Goal: Information Seeking & Learning: Learn about a topic

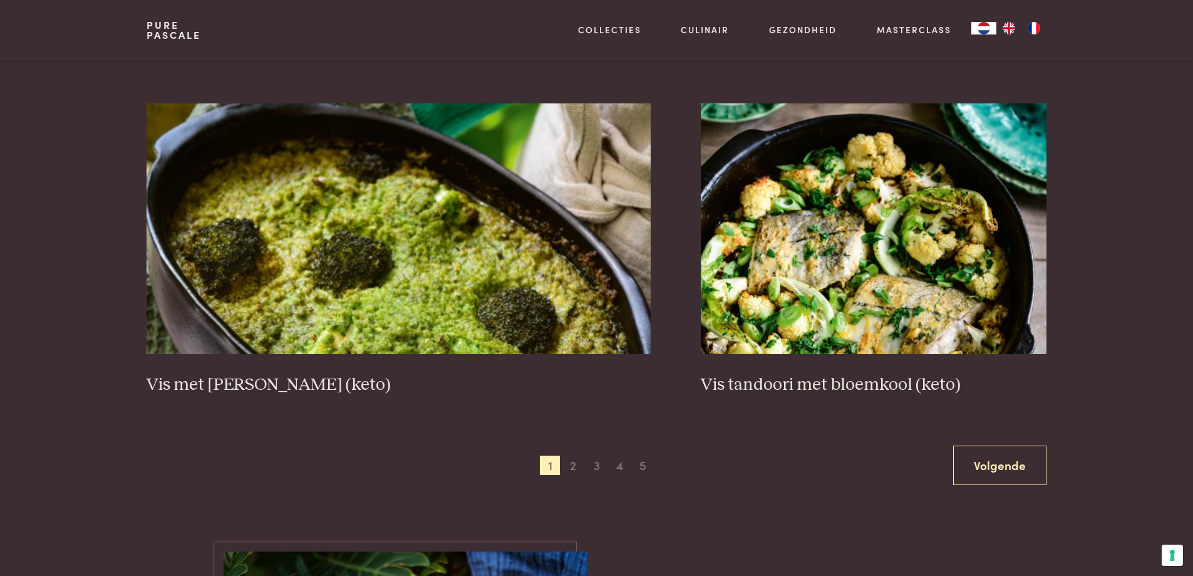
scroll to position [2318, 0]
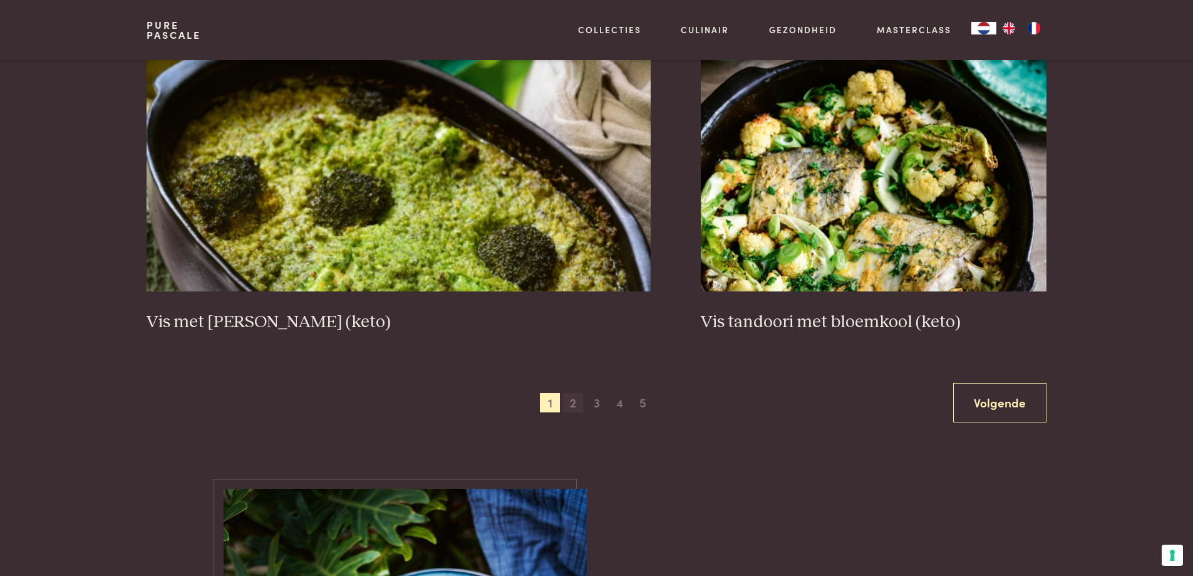
click at [574, 401] on span "2" at bounding box center [573, 403] width 20 height 20
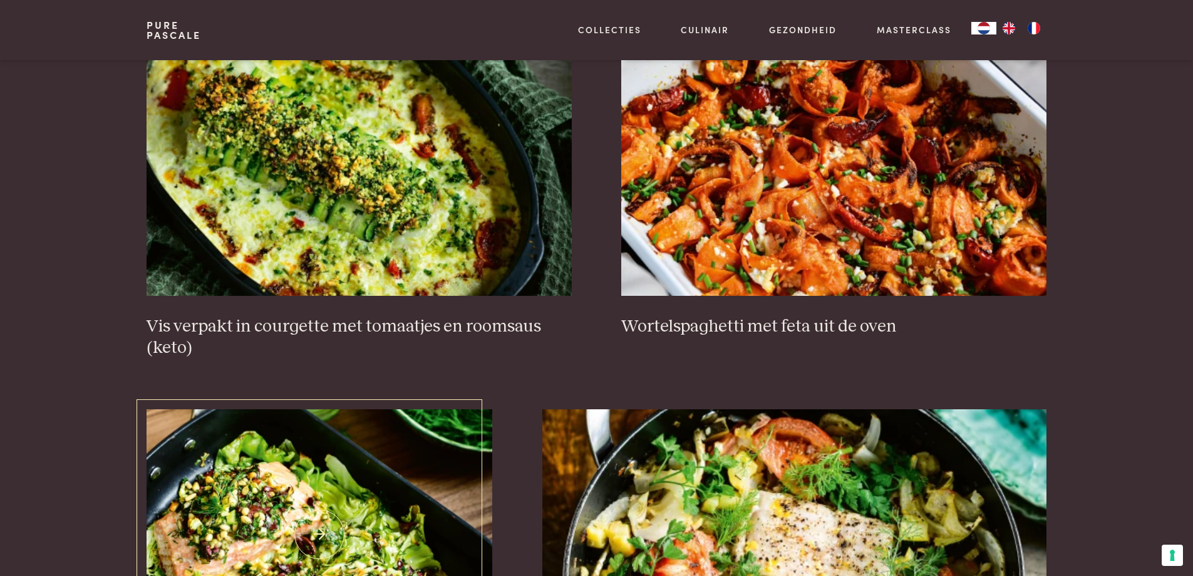
scroll to position [413, 0]
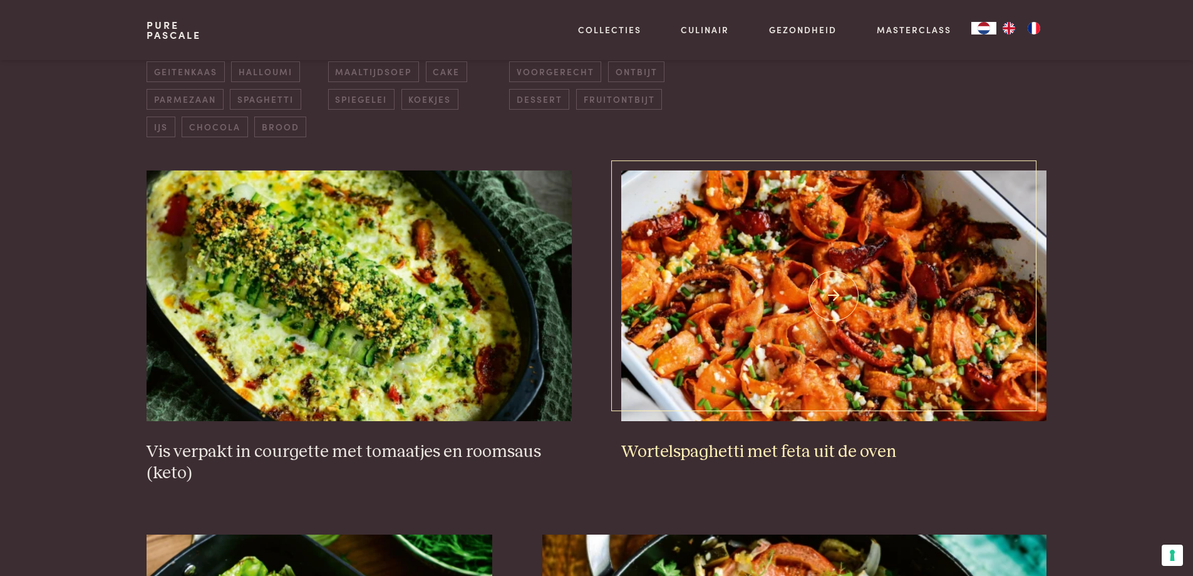
click at [774, 326] on img at bounding box center [833, 295] width 425 height 251
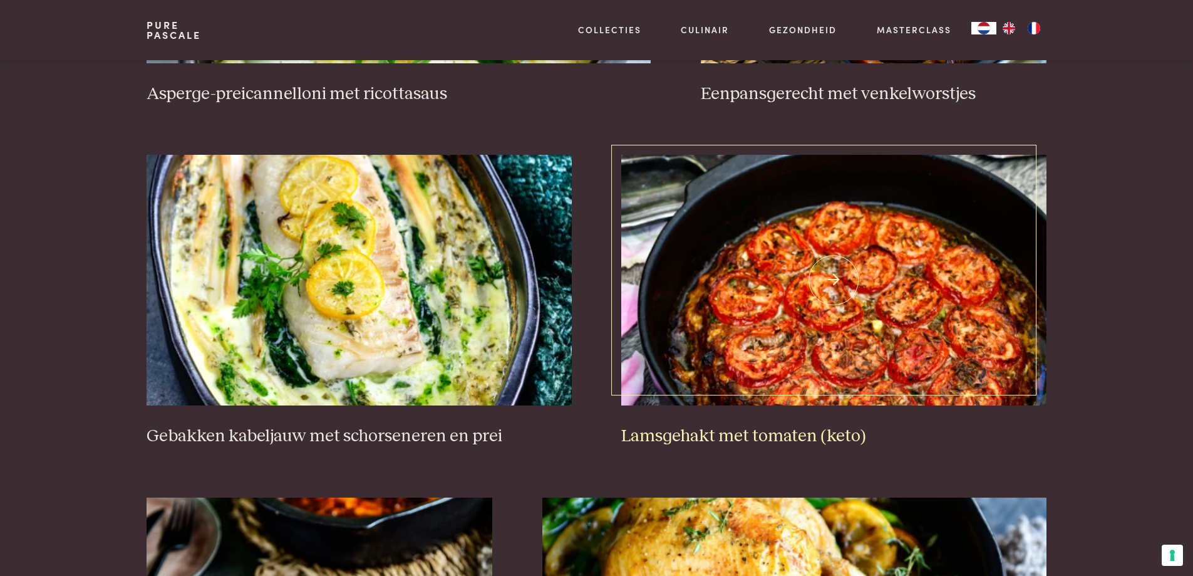
scroll to position [1540, 0]
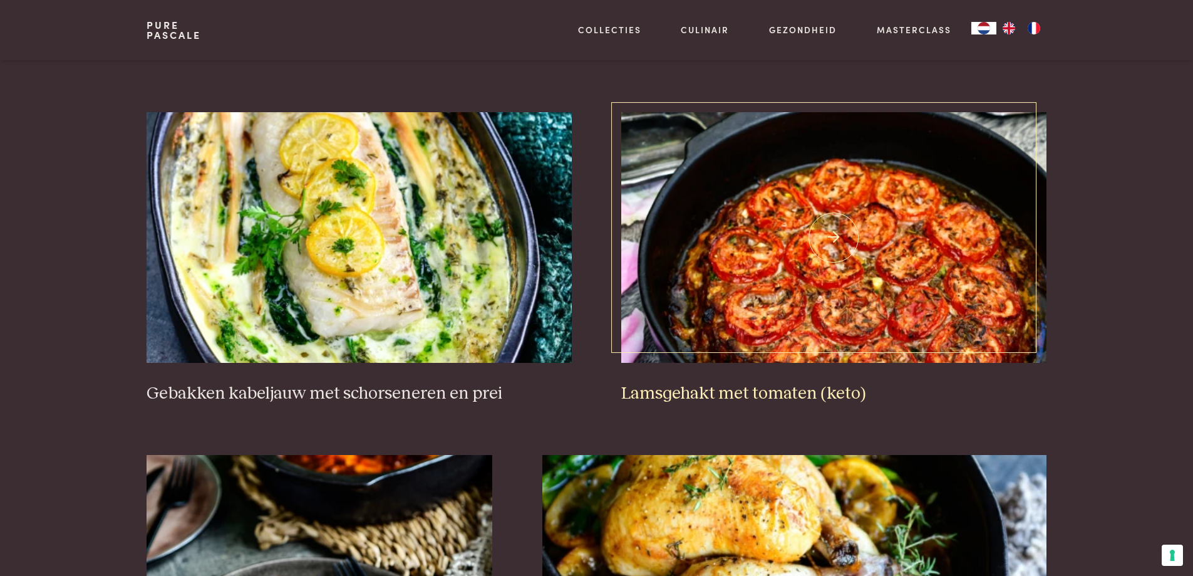
click at [753, 319] on img at bounding box center [833, 237] width 425 height 251
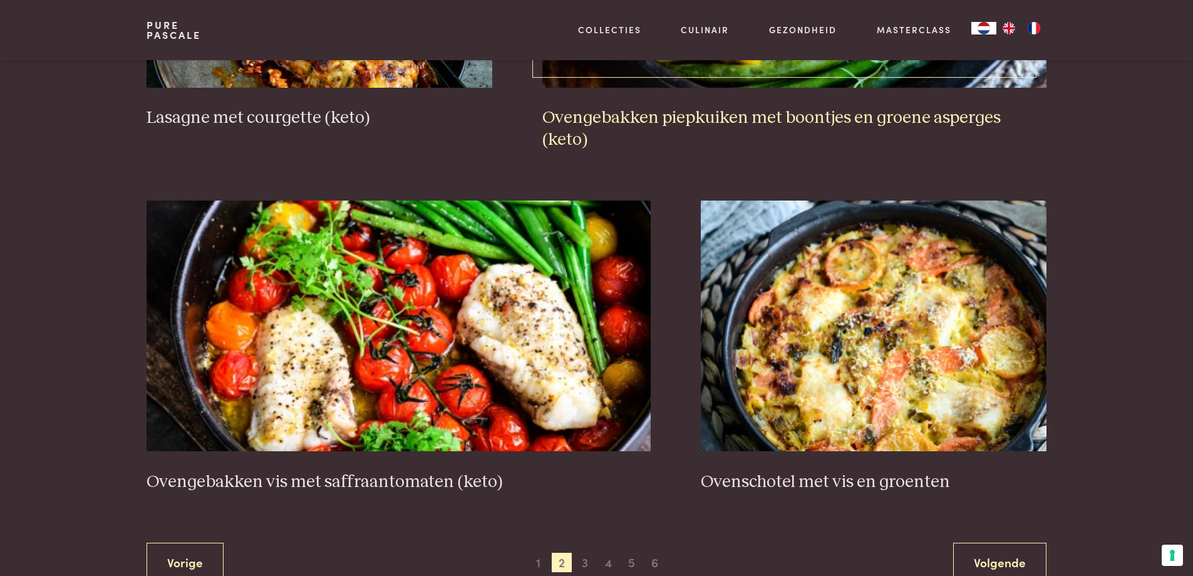
scroll to position [2229, 0]
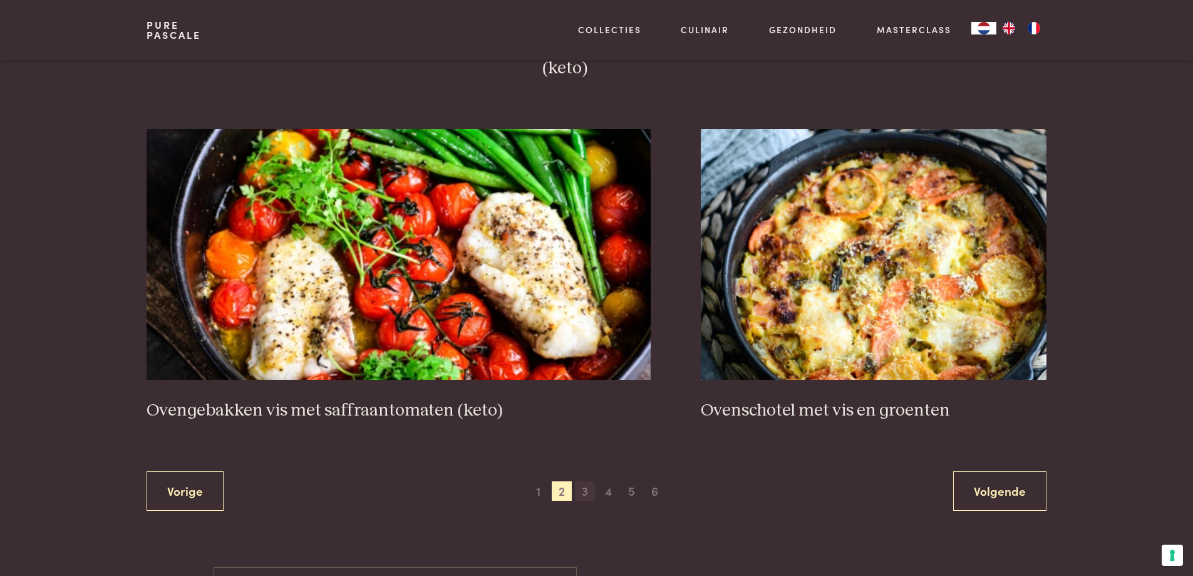
click at [585, 481] on span "3" at bounding box center [585, 491] width 20 height 20
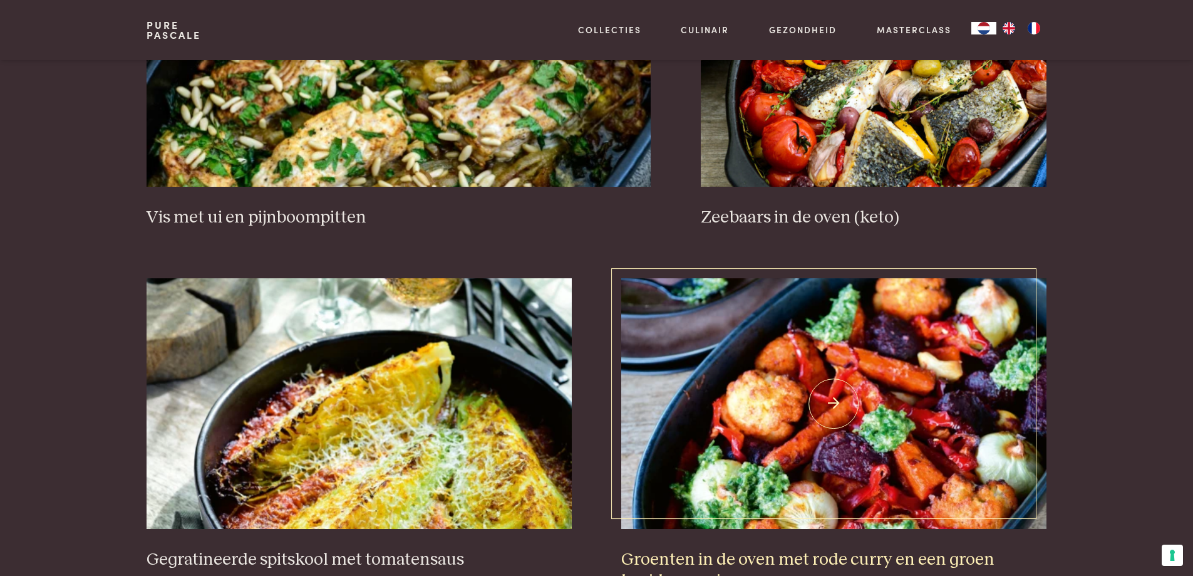
scroll to position [1165, 0]
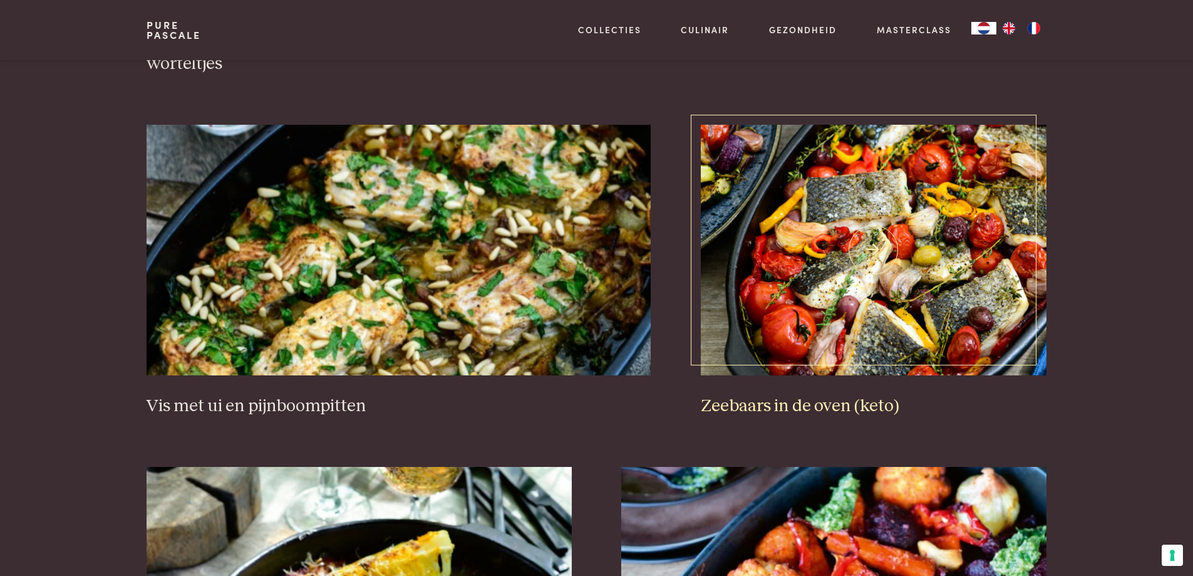
click at [906, 251] on img at bounding box center [874, 250] width 346 height 251
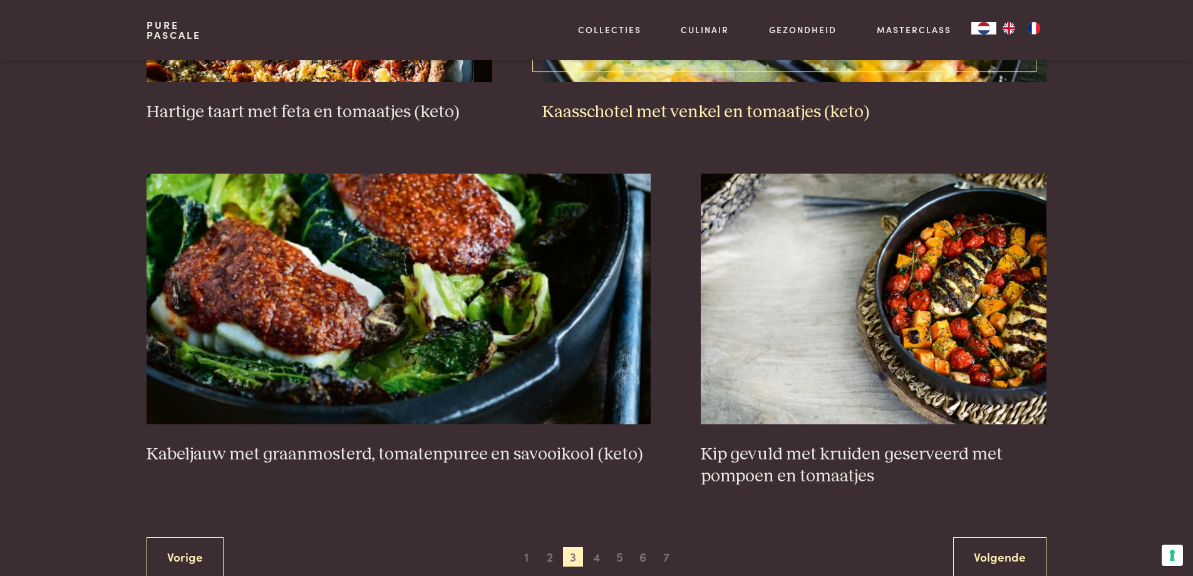
scroll to position [2167, 0]
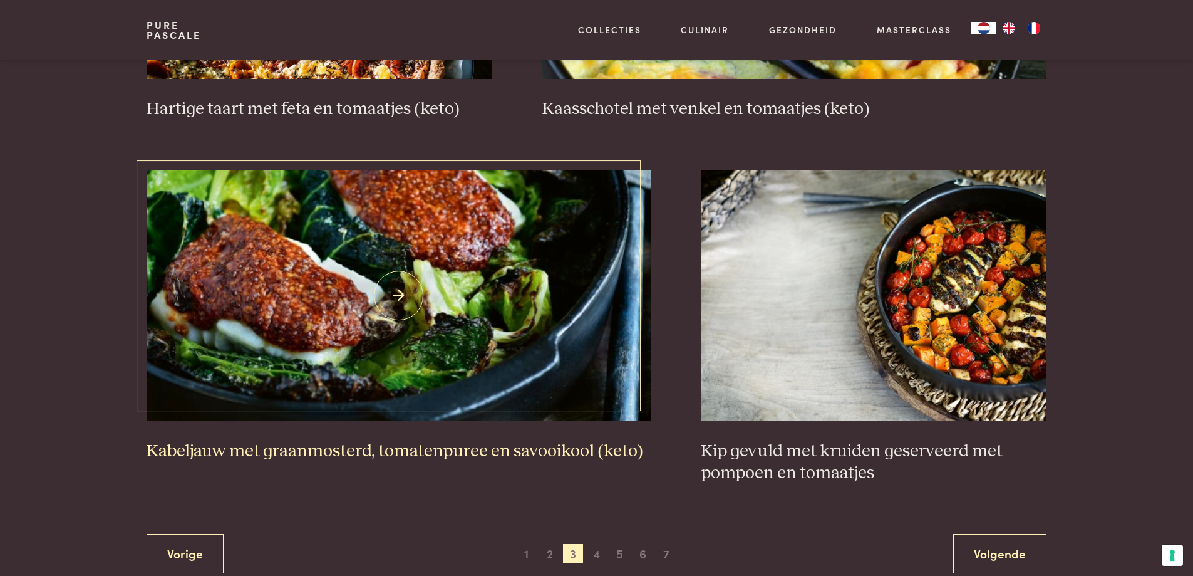
click at [394, 241] on img at bounding box center [399, 295] width 504 height 251
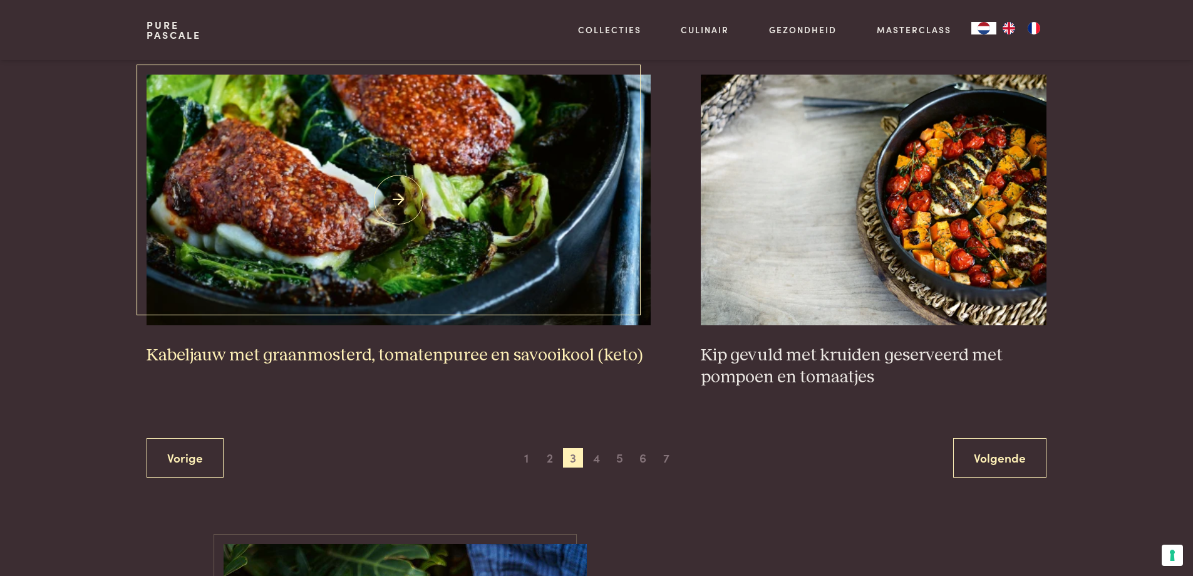
scroll to position [2355, 0]
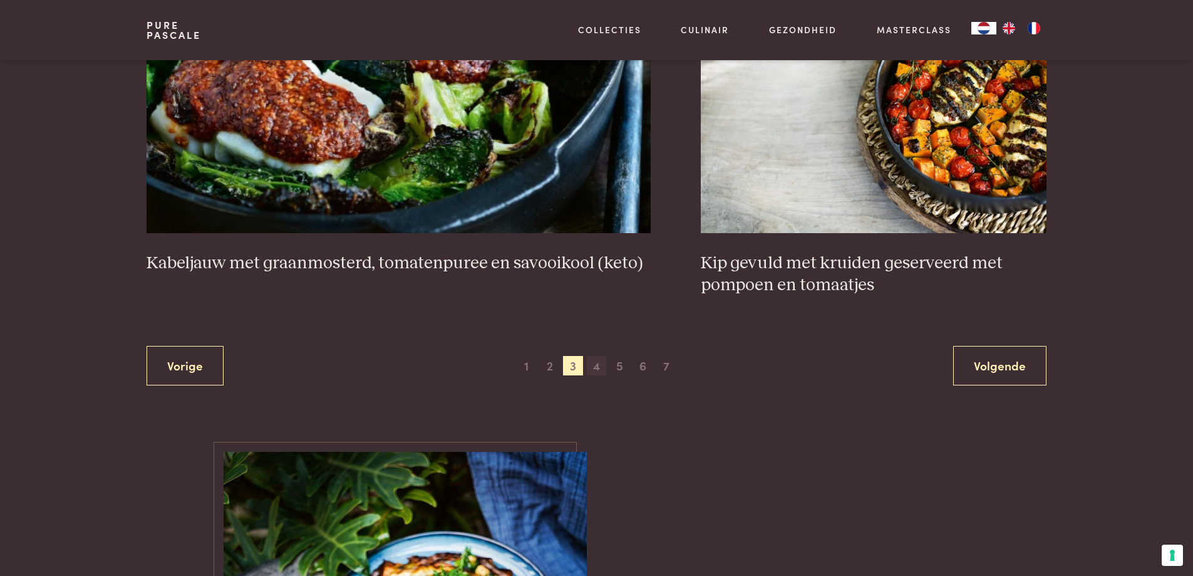
click at [595, 365] on span "4" at bounding box center [597, 366] width 20 height 20
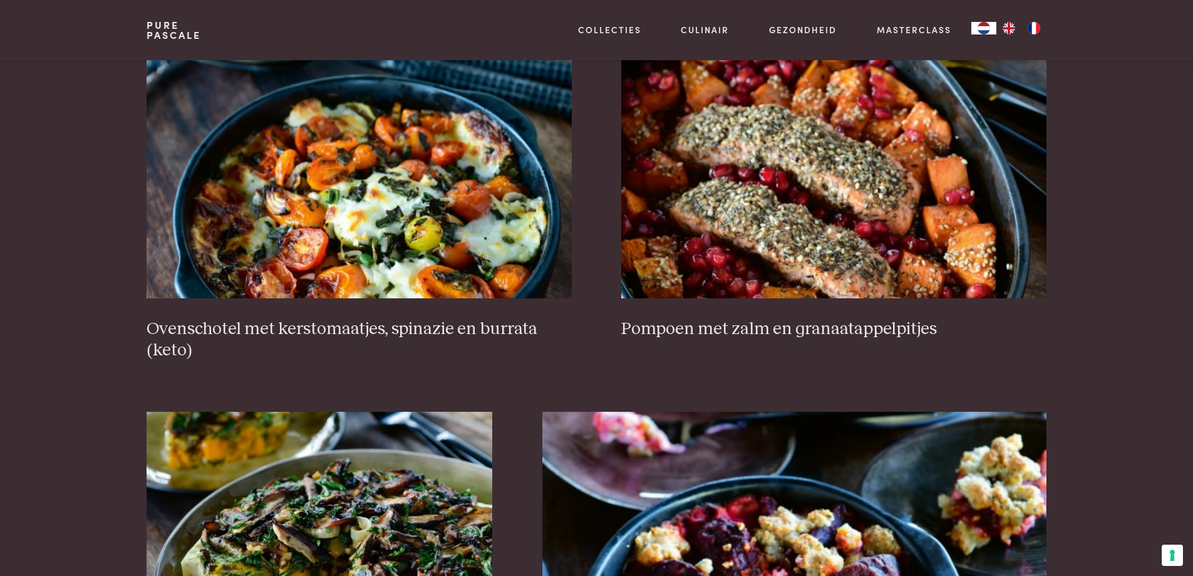
scroll to position [538, 0]
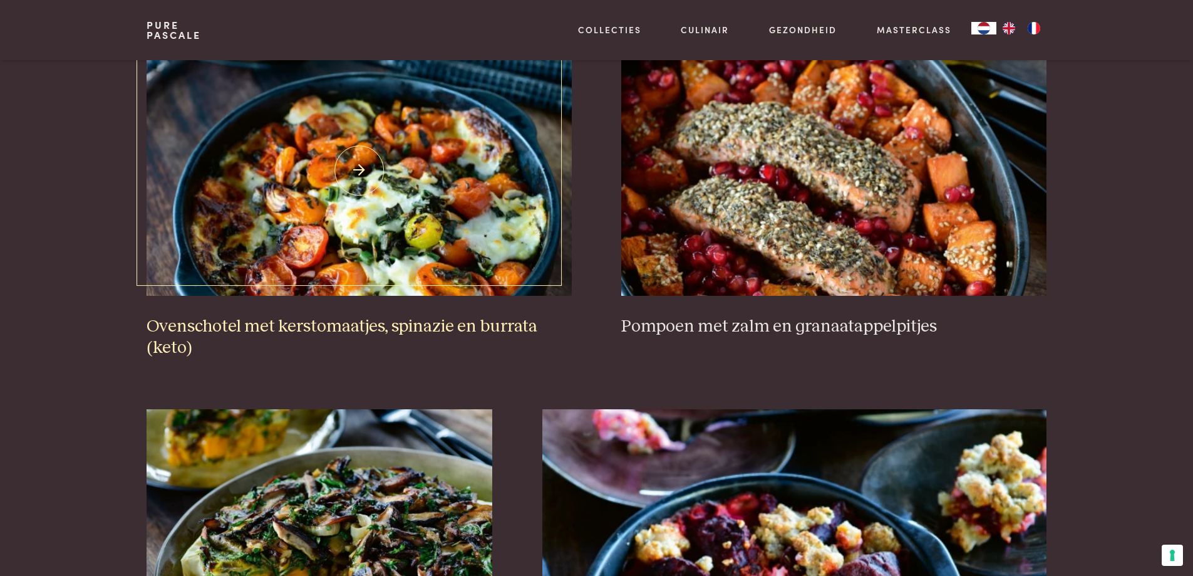
click at [420, 214] on img at bounding box center [359, 170] width 425 height 251
click at [814, 187] on img at bounding box center [833, 170] width 425 height 251
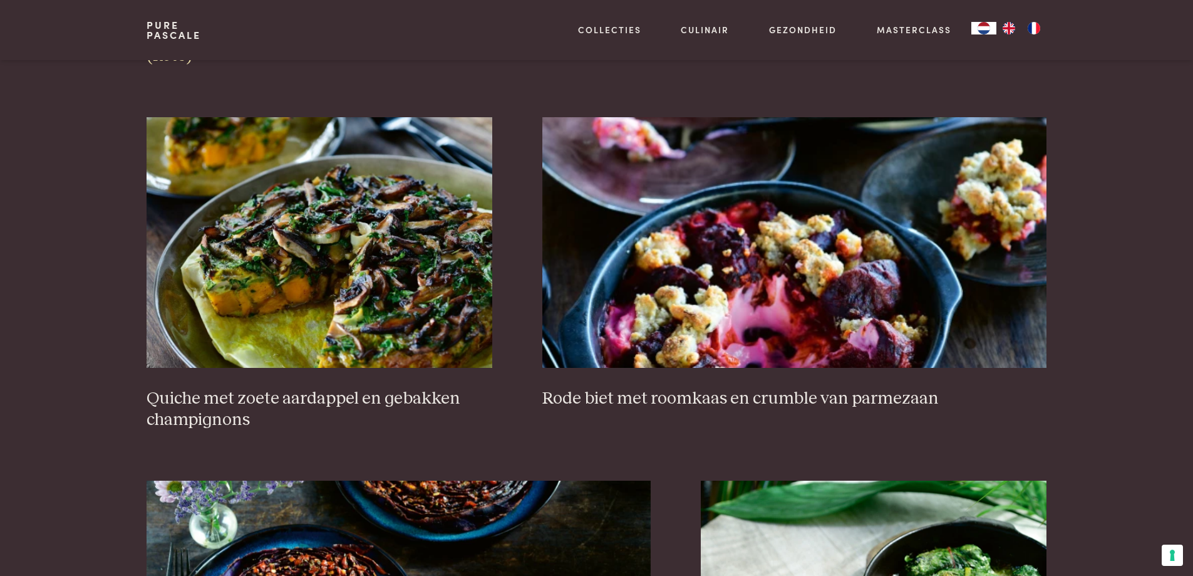
scroll to position [851, 0]
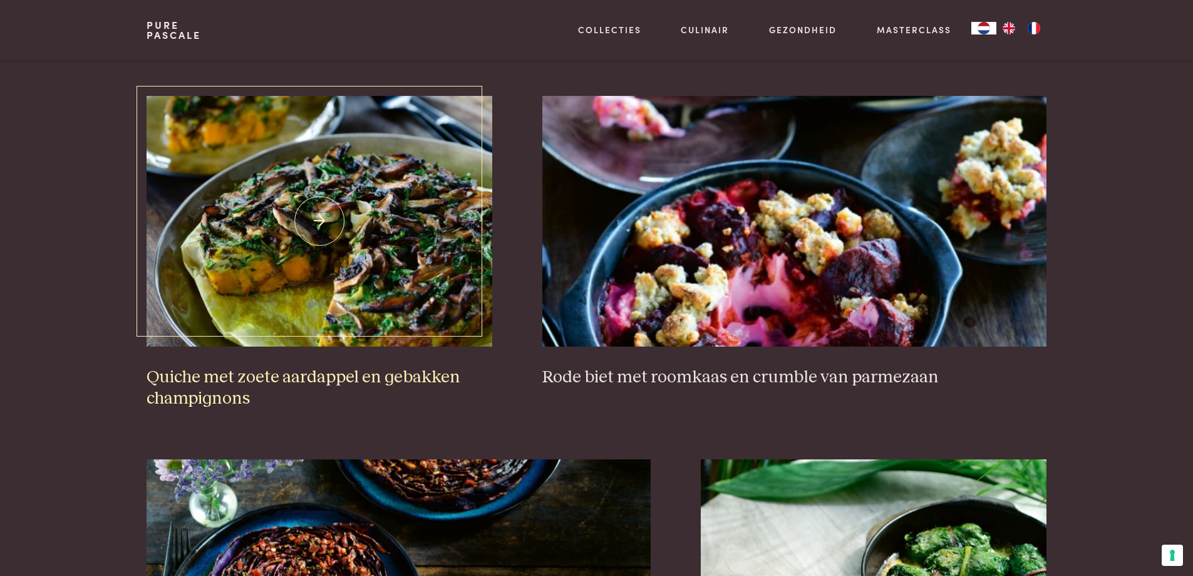
click at [318, 234] on img at bounding box center [320, 221] width 346 height 251
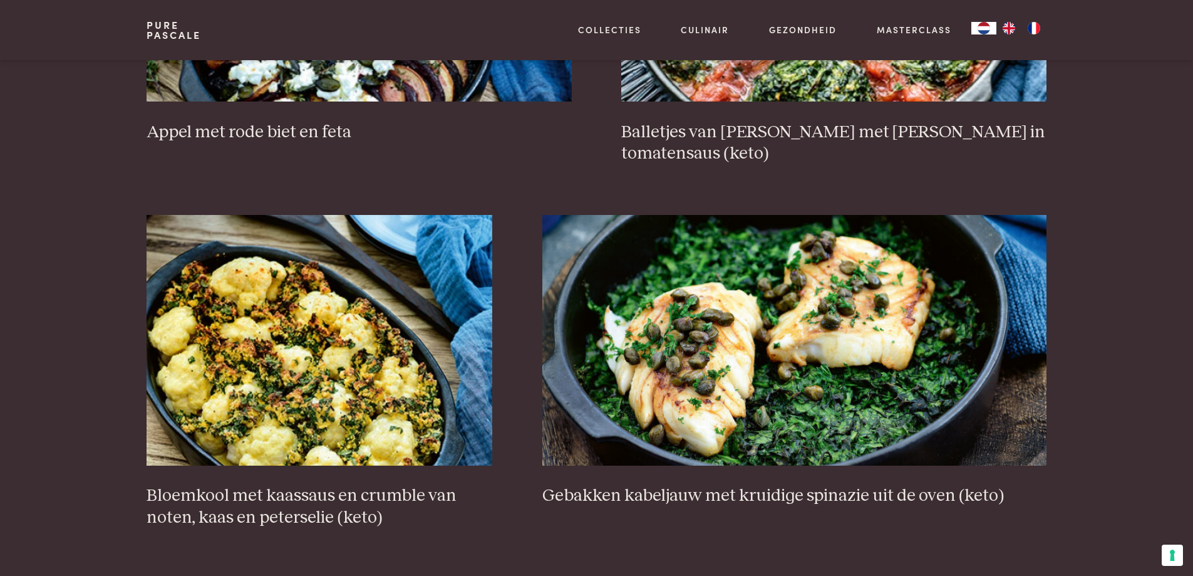
scroll to position [1854, 0]
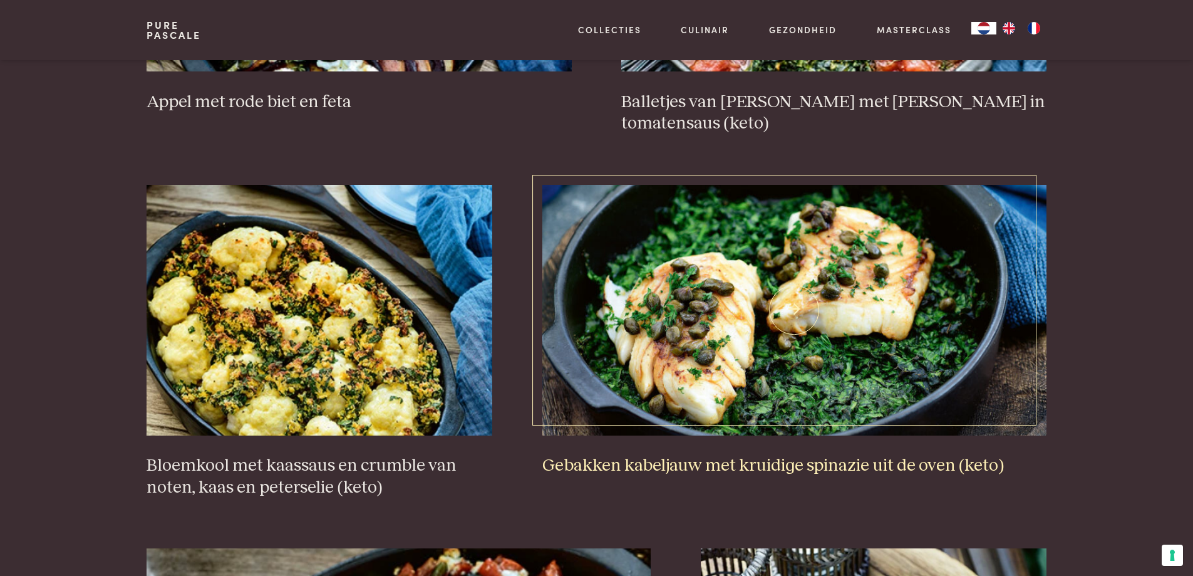
click at [725, 285] on img at bounding box center [794, 310] width 504 height 251
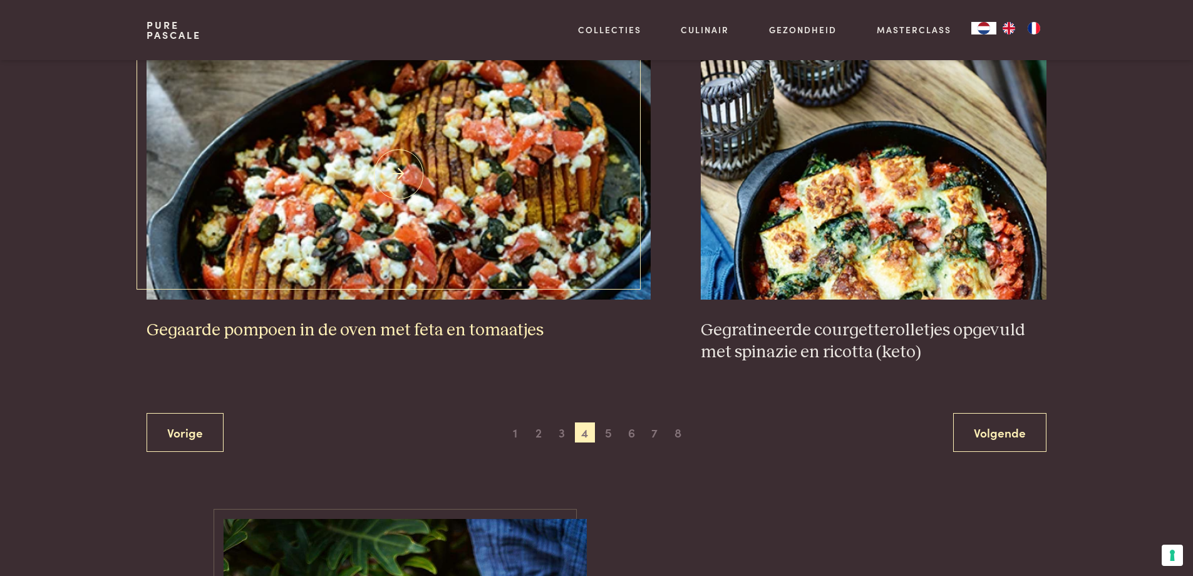
scroll to position [2355, 0]
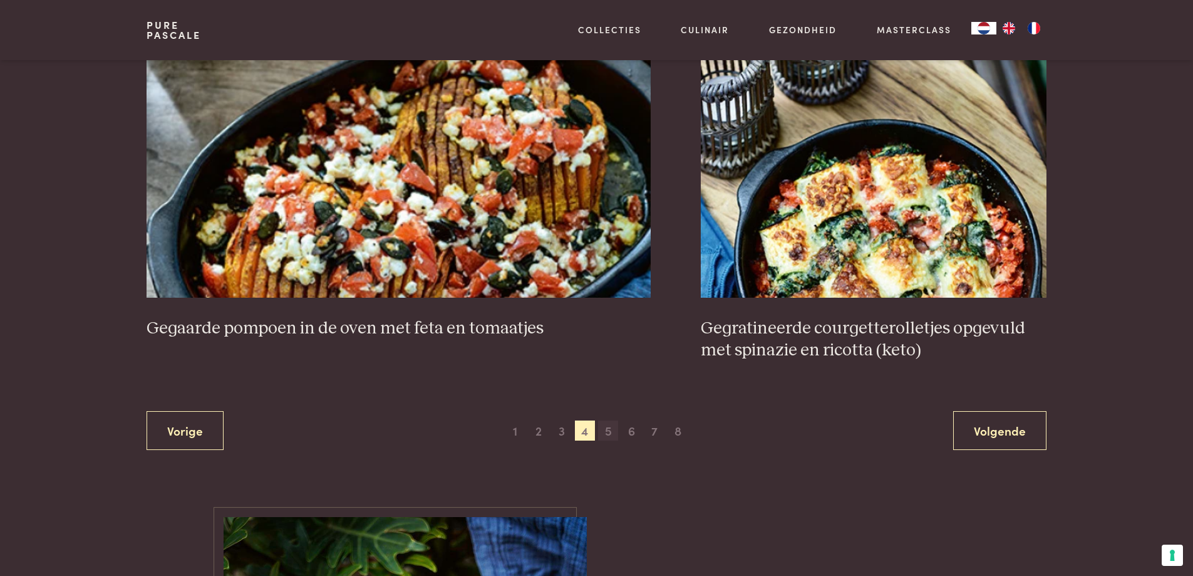
click at [608, 420] on span "5" at bounding box center [608, 430] width 20 height 20
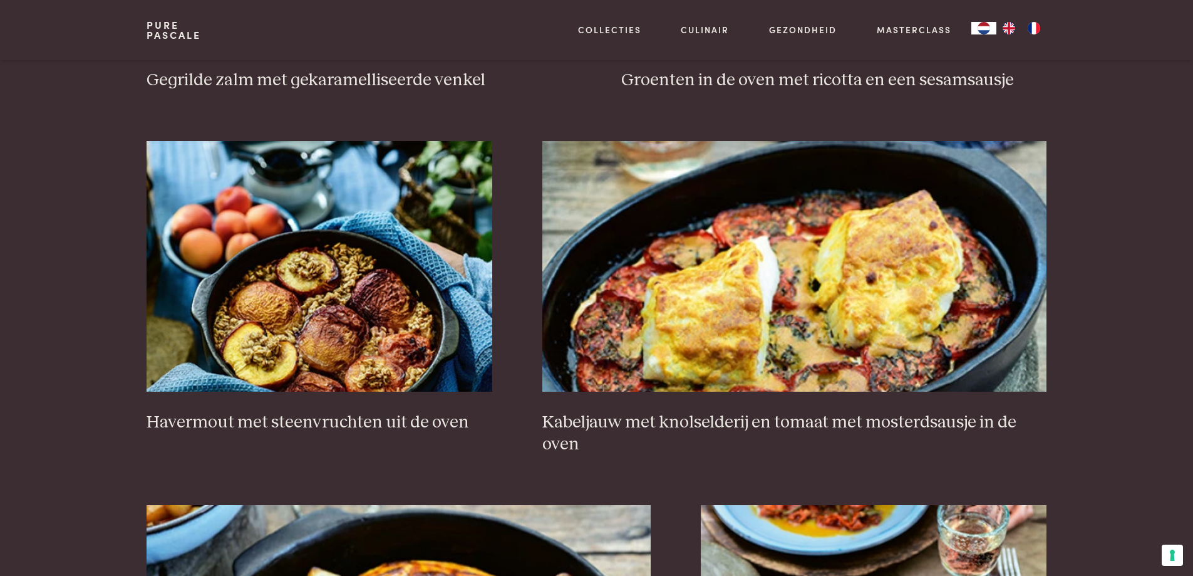
scroll to position [789, 0]
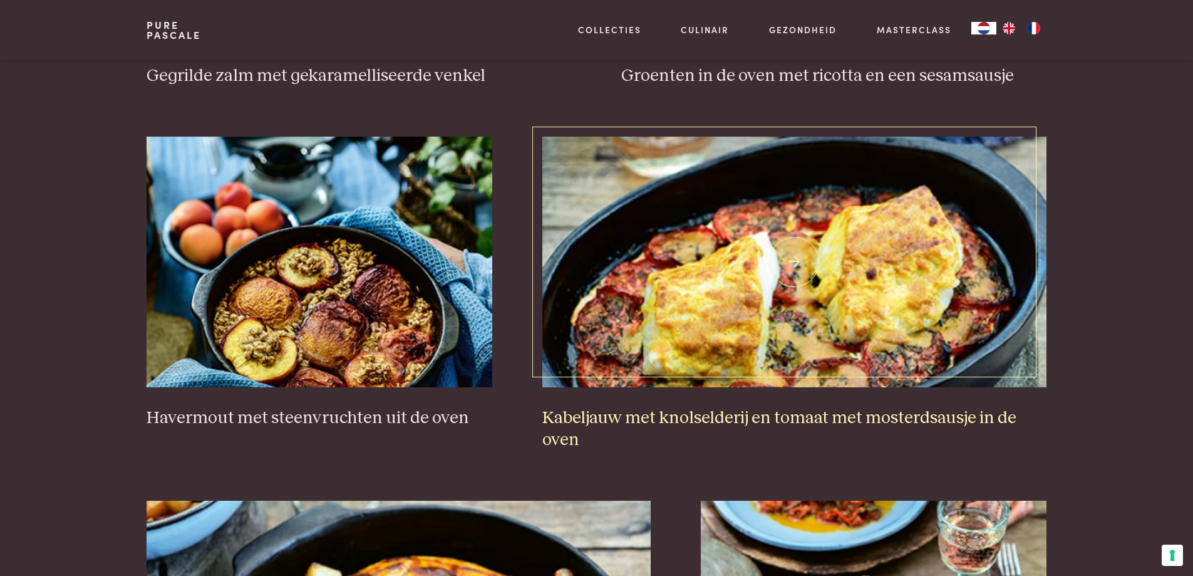
click at [755, 287] on img at bounding box center [794, 262] width 504 height 251
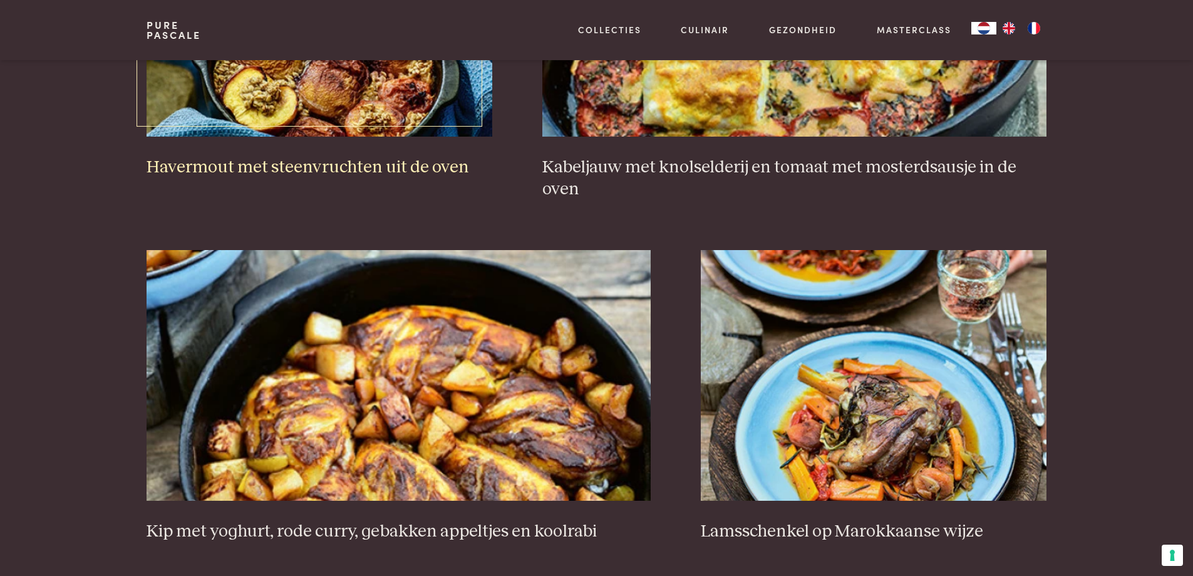
scroll to position [1227, 0]
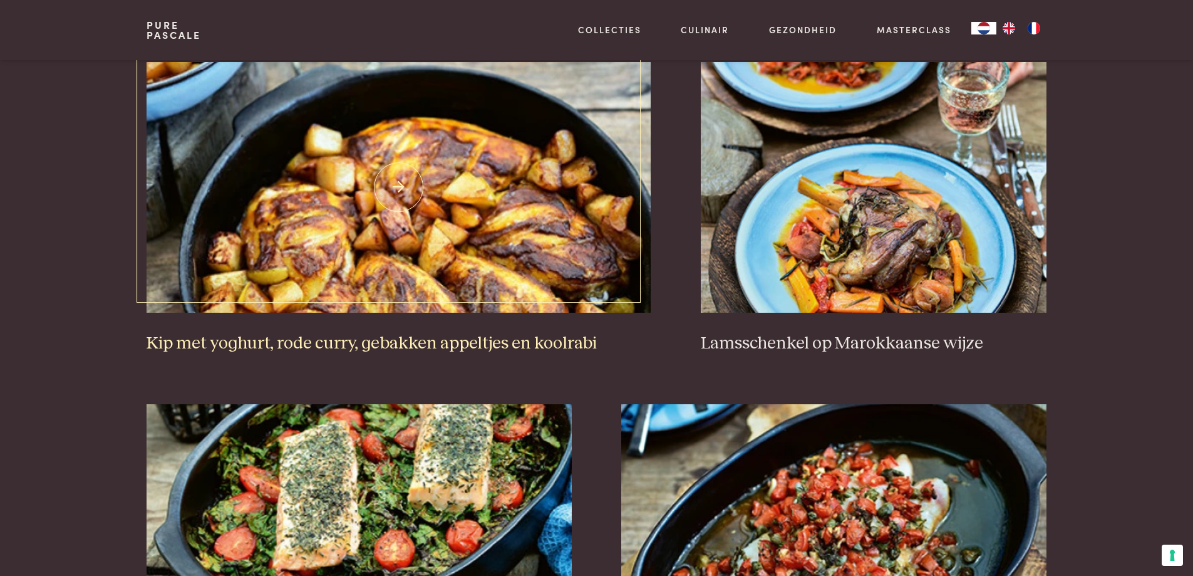
click at [422, 234] on img at bounding box center [399, 187] width 504 height 251
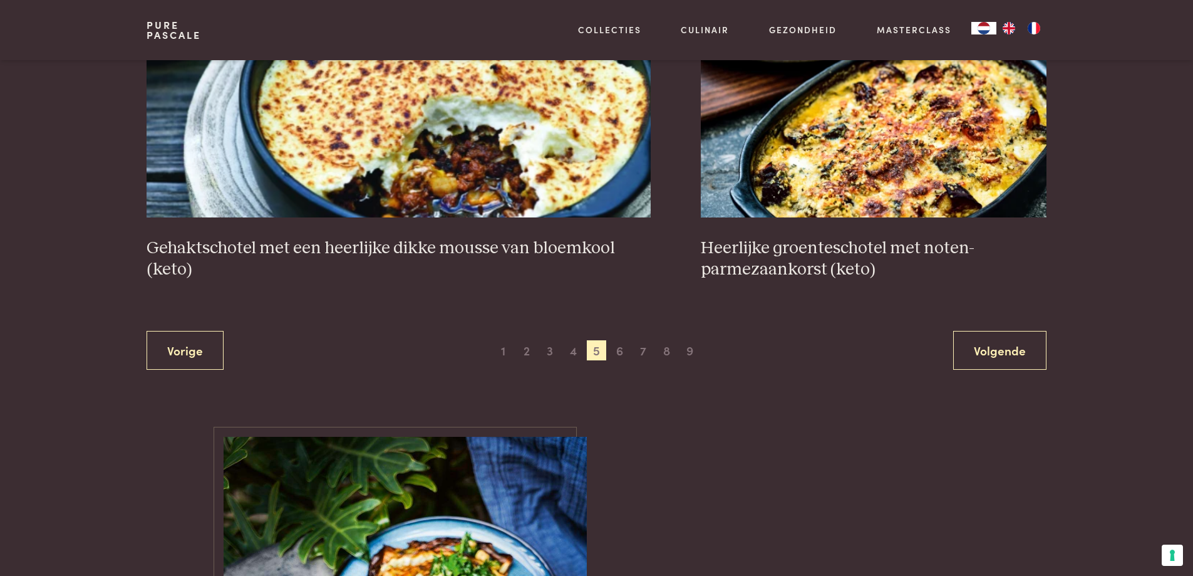
scroll to position [2355, 0]
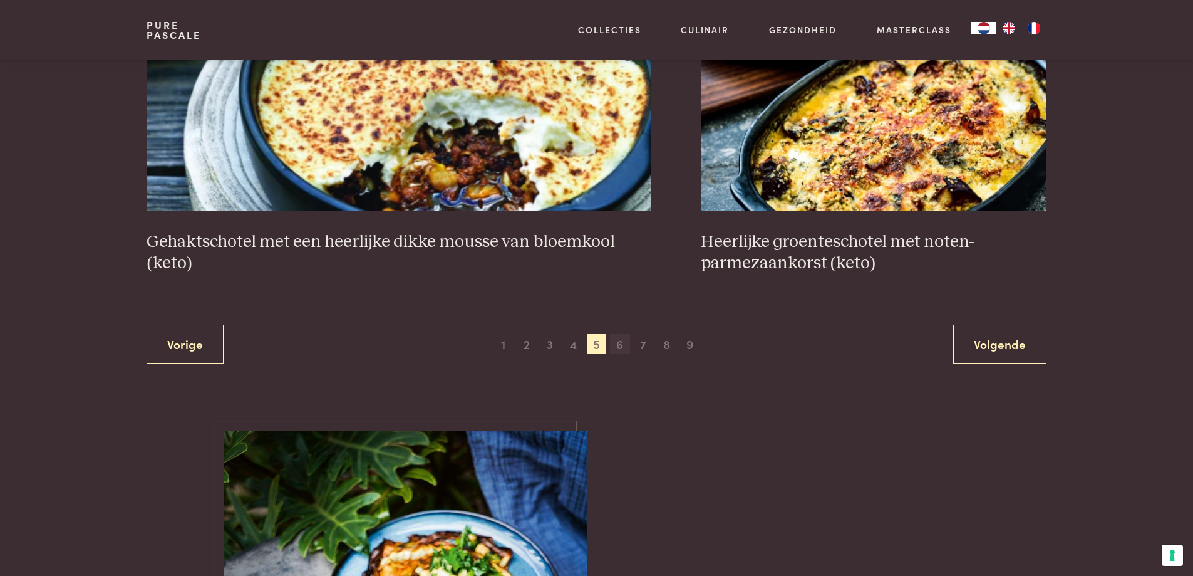
click at [621, 346] on span "6" at bounding box center [620, 344] width 20 height 20
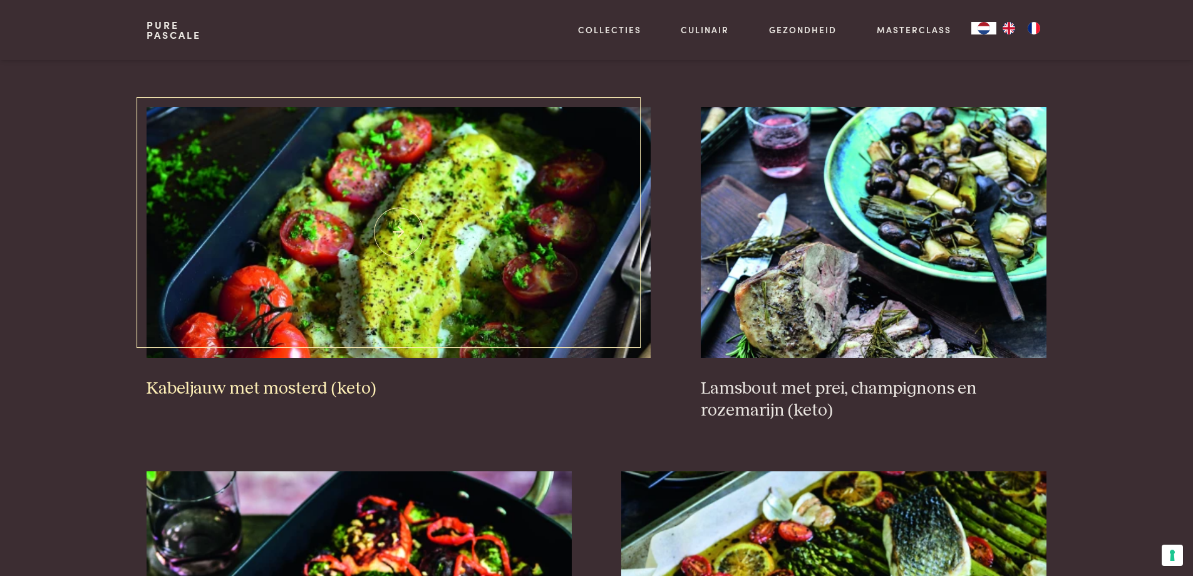
scroll to position [1165, 0]
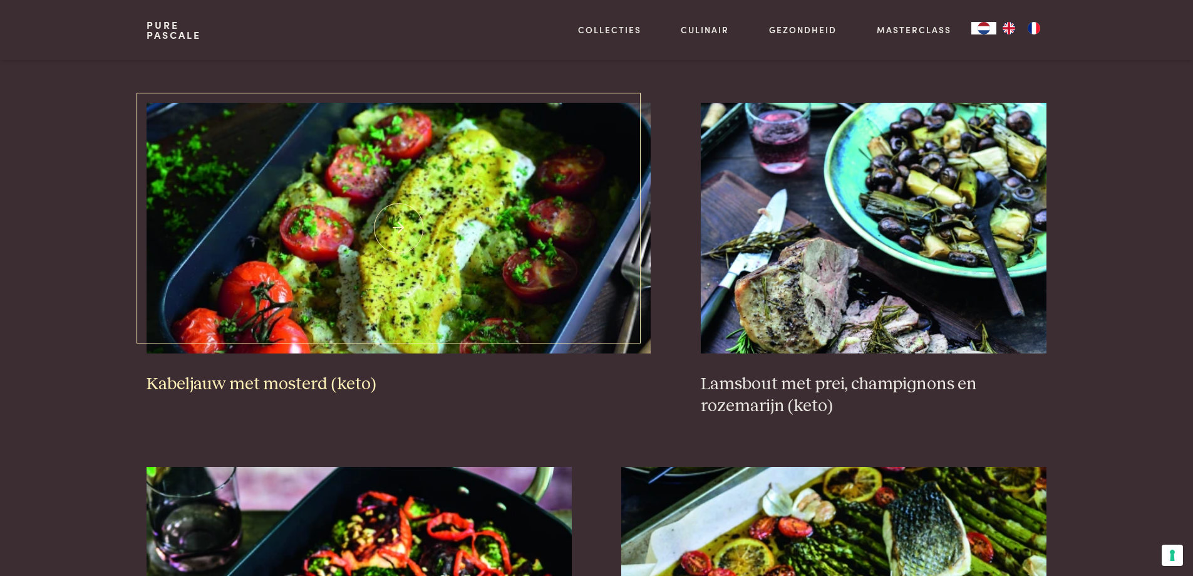
click at [361, 262] on img at bounding box center [399, 228] width 504 height 251
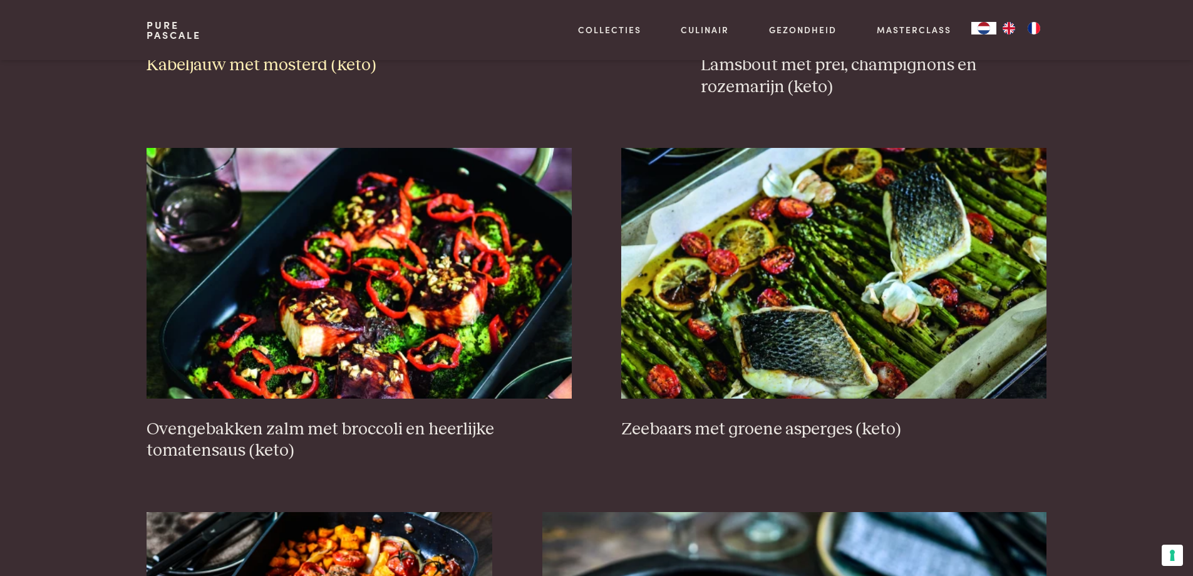
scroll to position [1603, 0]
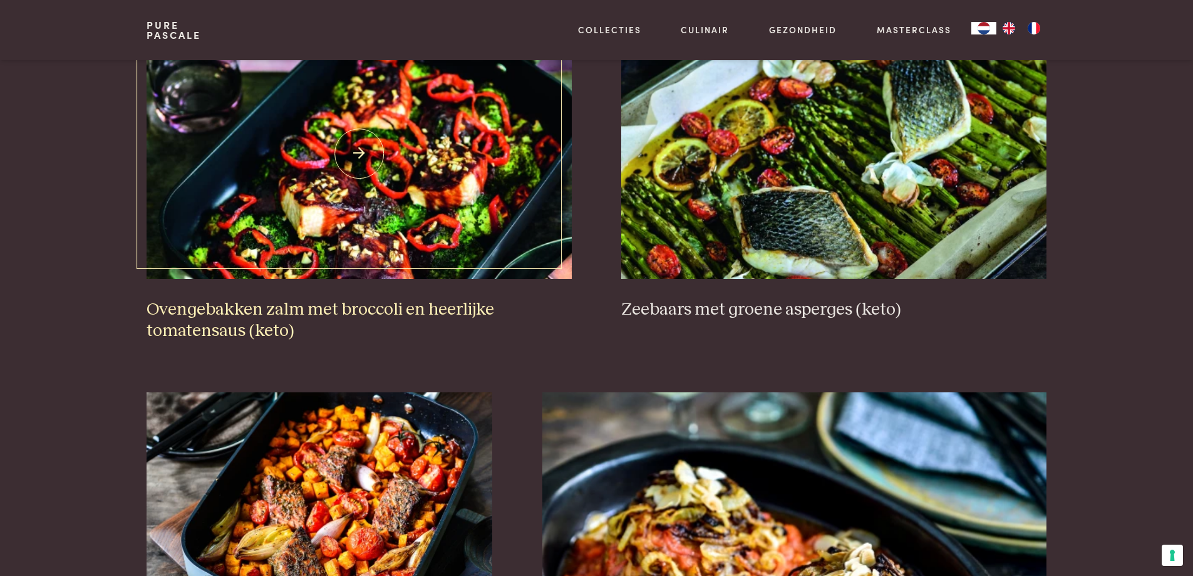
click at [387, 189] on img at bounding box center [359, 153] width 425 height 251
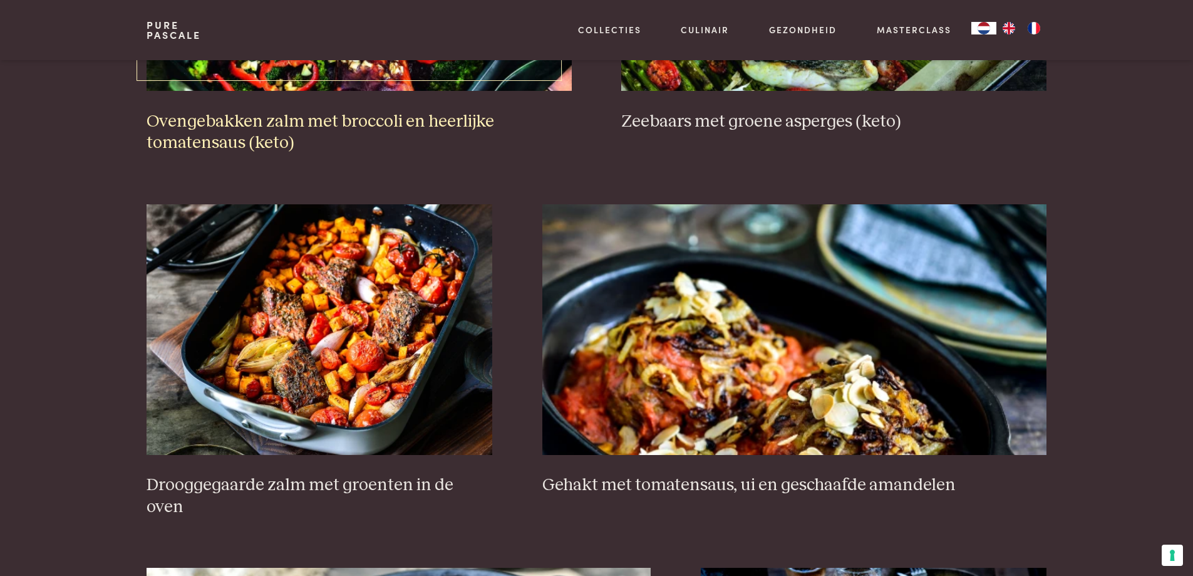
scroll to position [1916, 0]
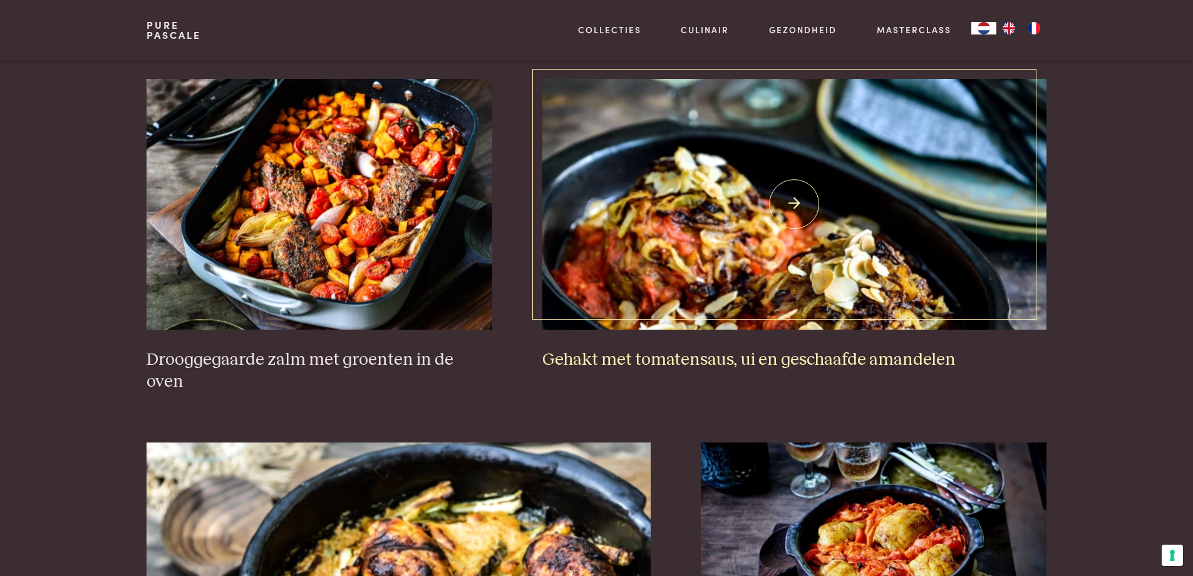
click at [678, 246] on img at bounding box center [794, 204] width 504 height 251
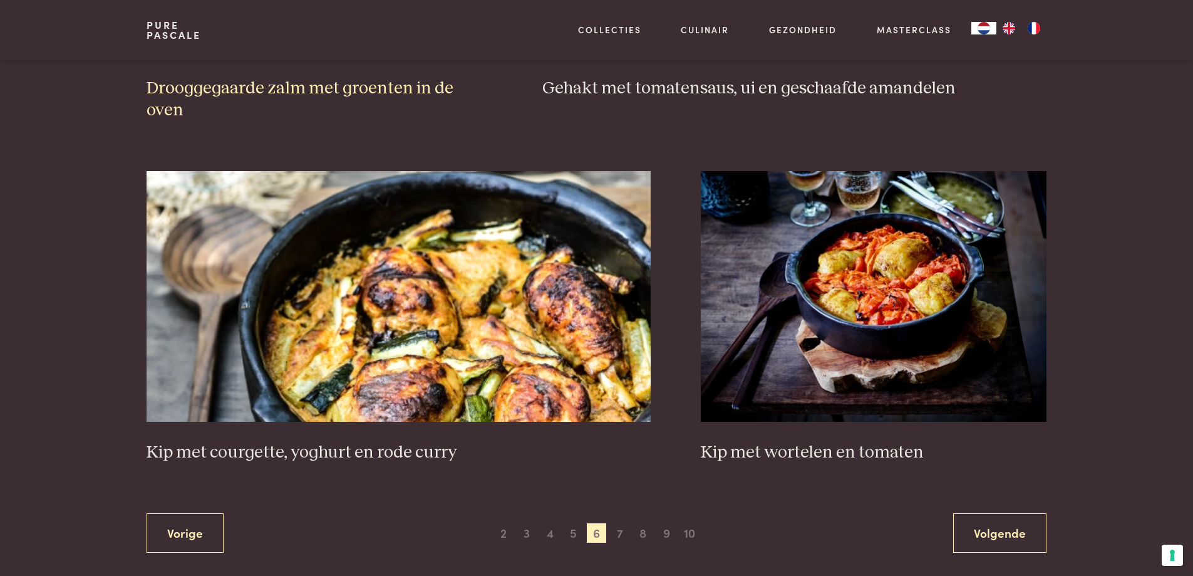
scroll to position [2229, 0]
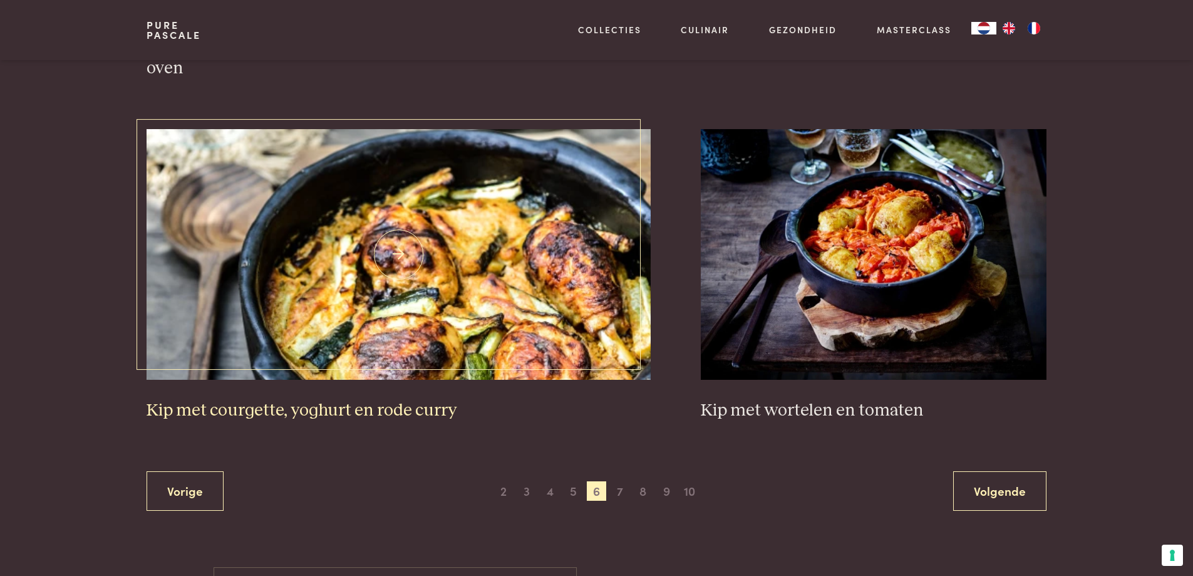
click at [425, 247] on img at bounding box center [399, 254] width 504 height 251
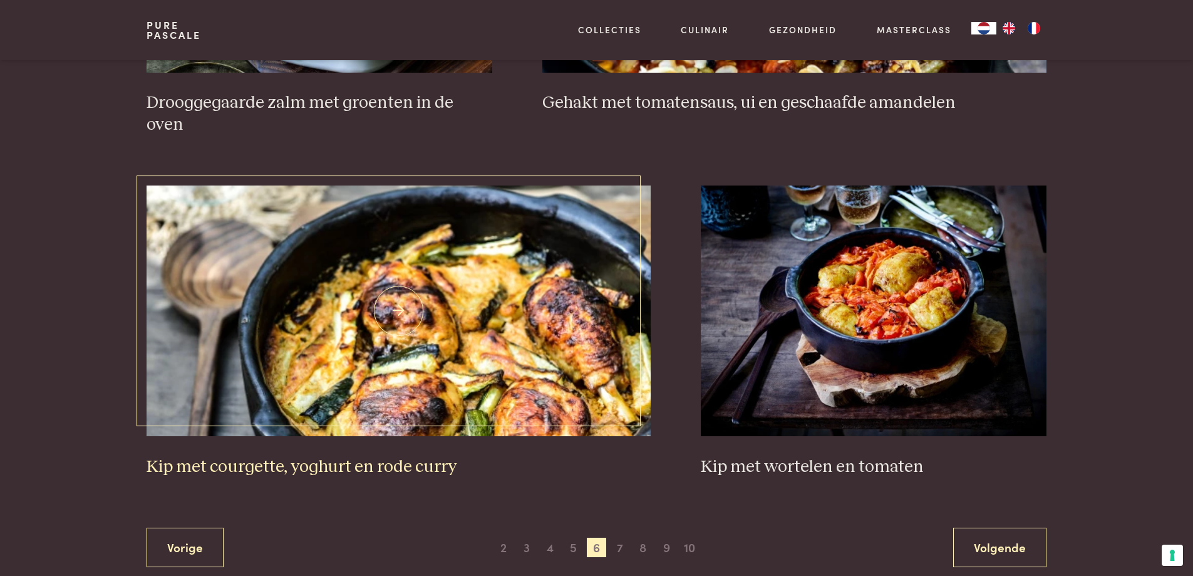
scroll to position [2167, 0]
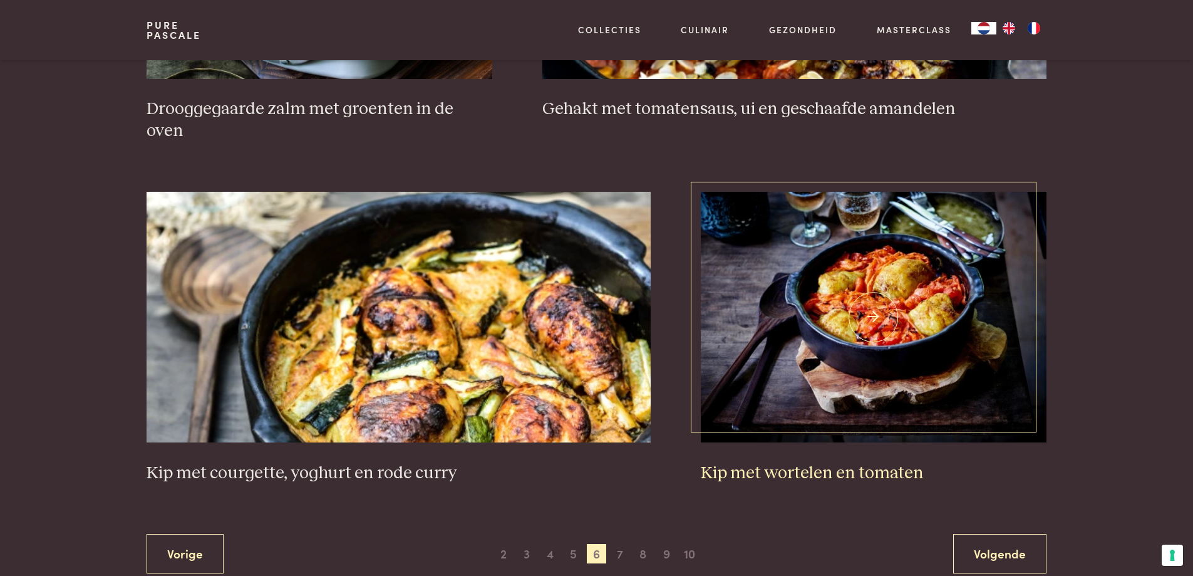
click at [831, 302] on img at bounding box center [874, 317] width 346 height 251
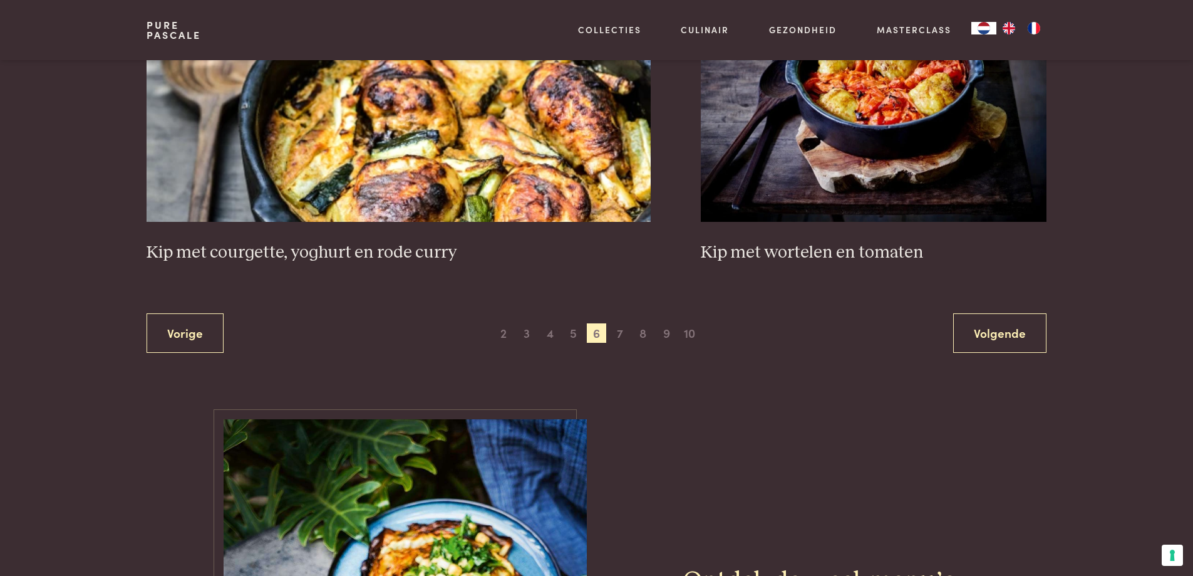
scroll to position [2229, 0]
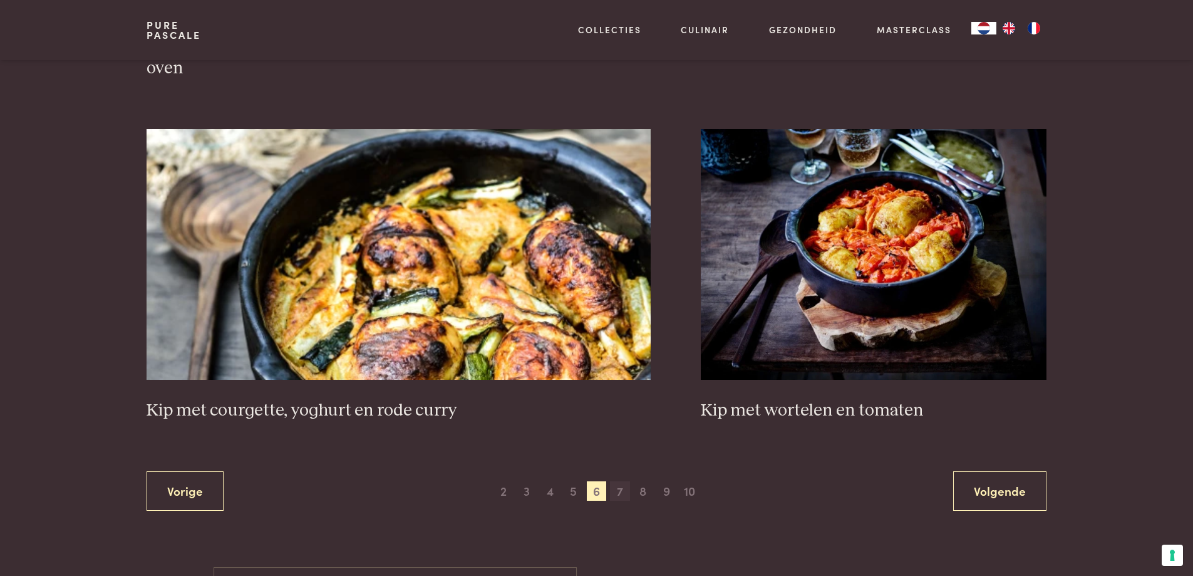
click at [622, 481] on span "7" at bounding box center [620, 491] width 20 height 20
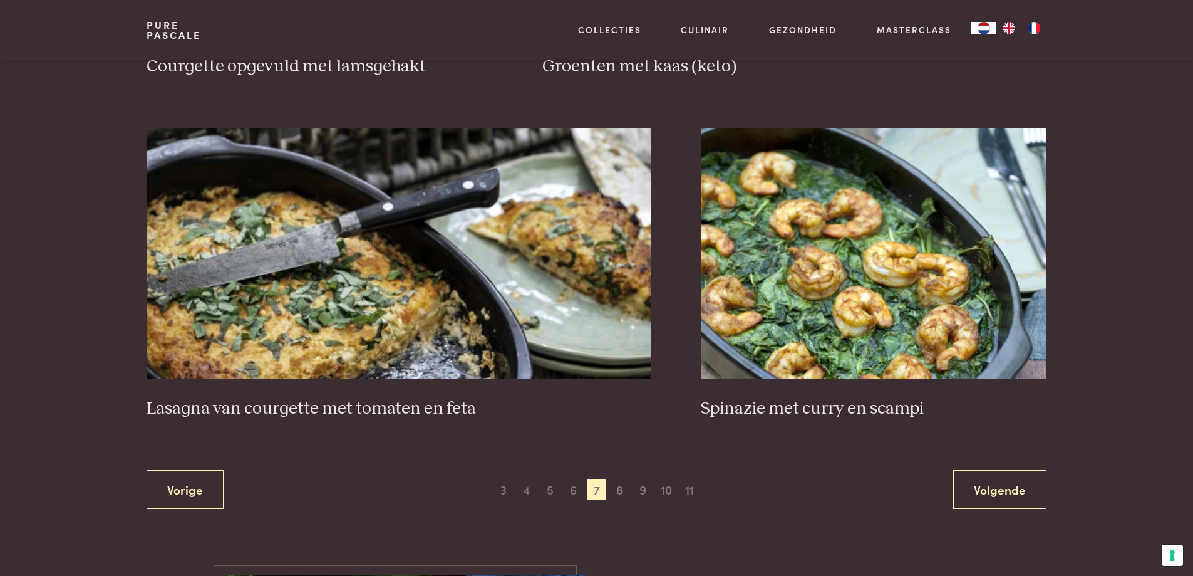
scroll to position [2167, 0]
click at [935, 267] on img at bounding box center [874, 252] width 346 height 251
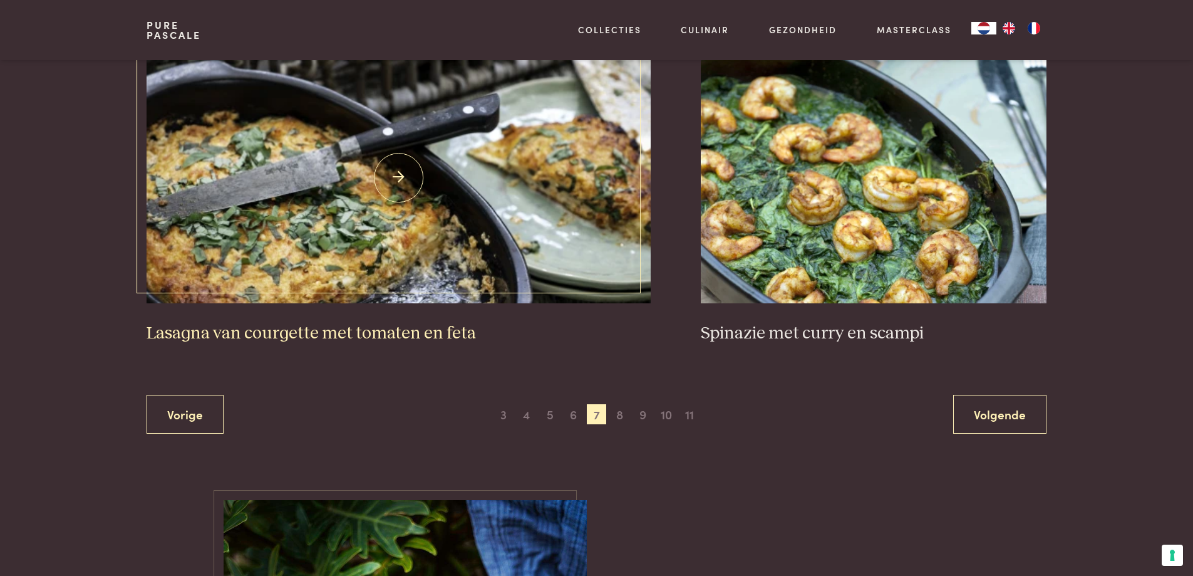
scroll to position [2229, 0]
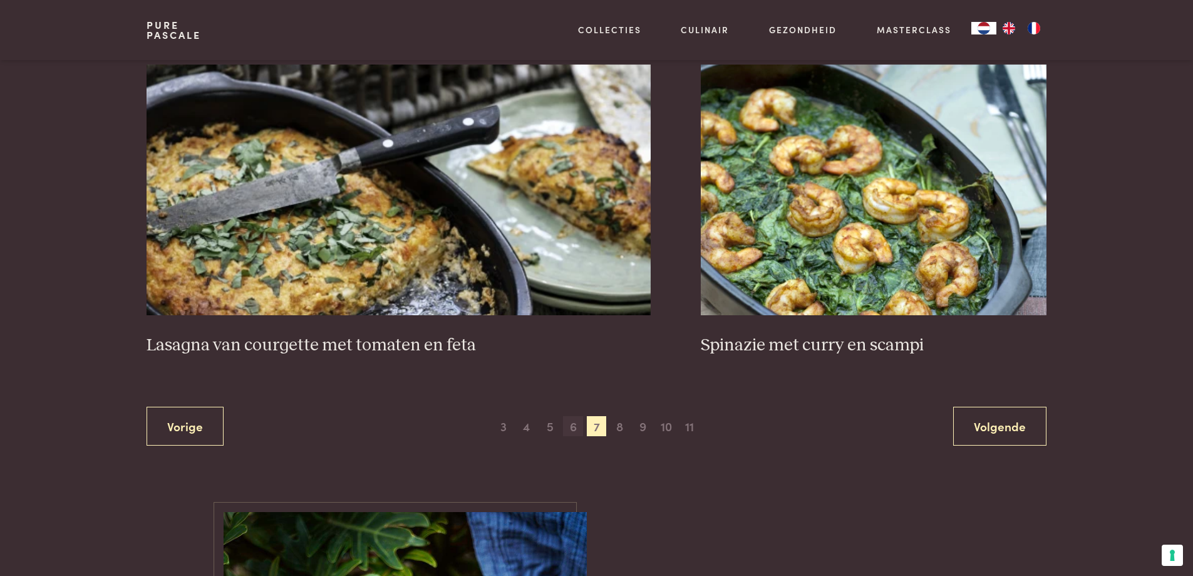
click at [573, 428] on span "6" at bounding box center [573, 426] width 20 height 20
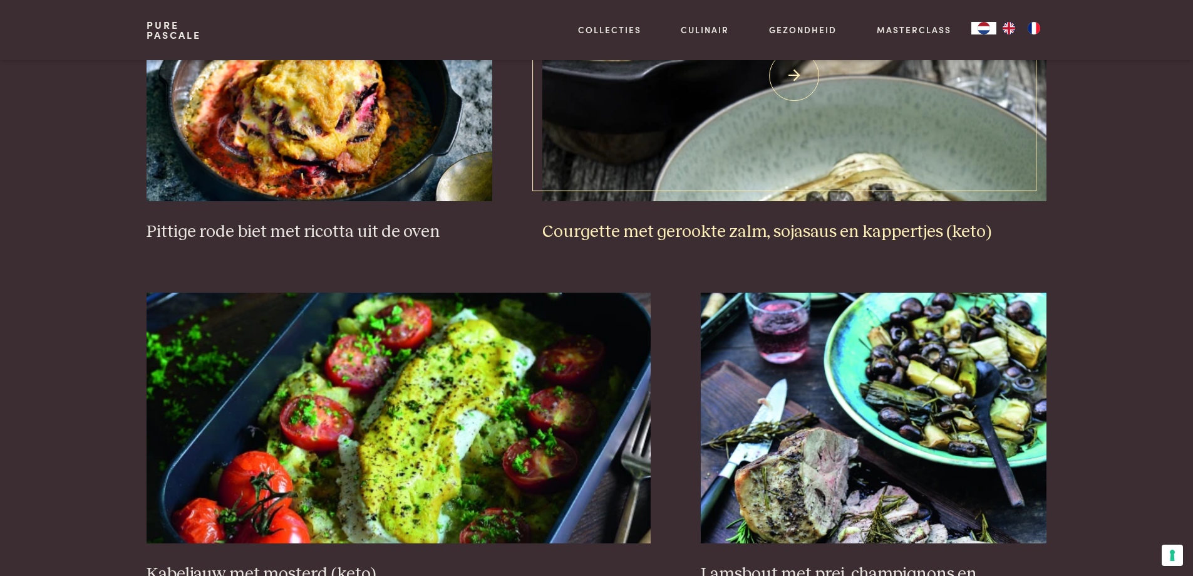
scroll to position [1102, 0]
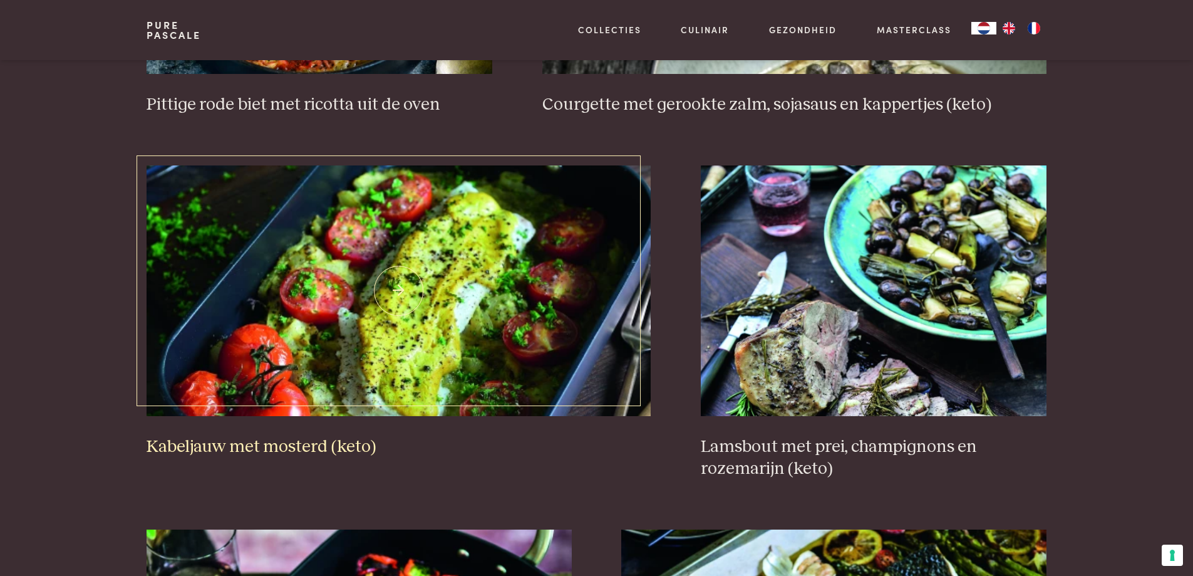
click at [326, 301] on img at bounding box center [399, 290] width 504 height 251
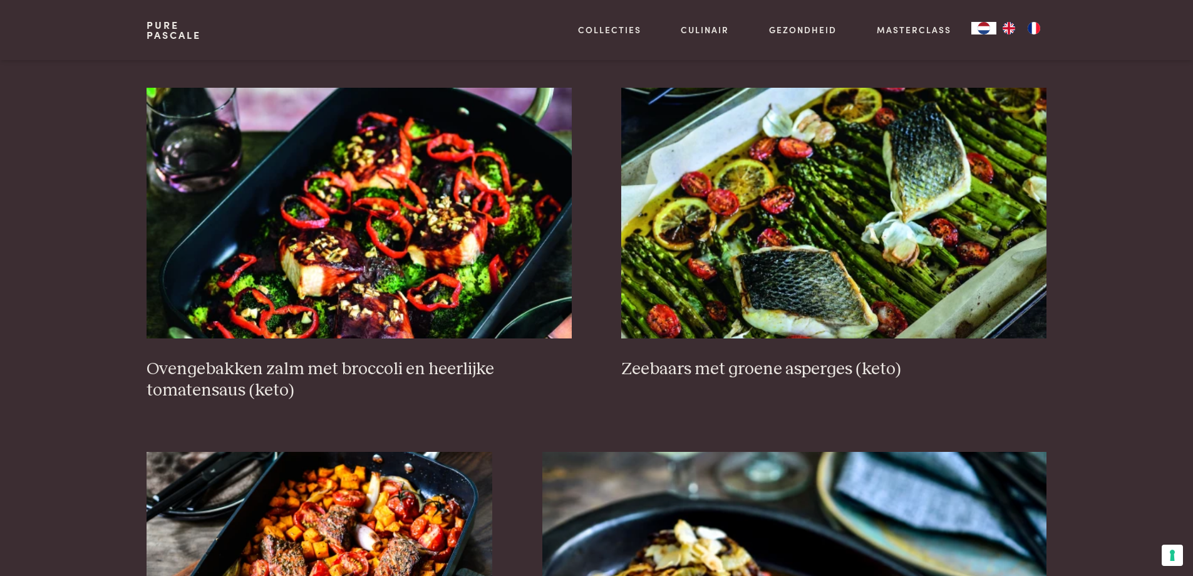
scroll to position [1603, 0]
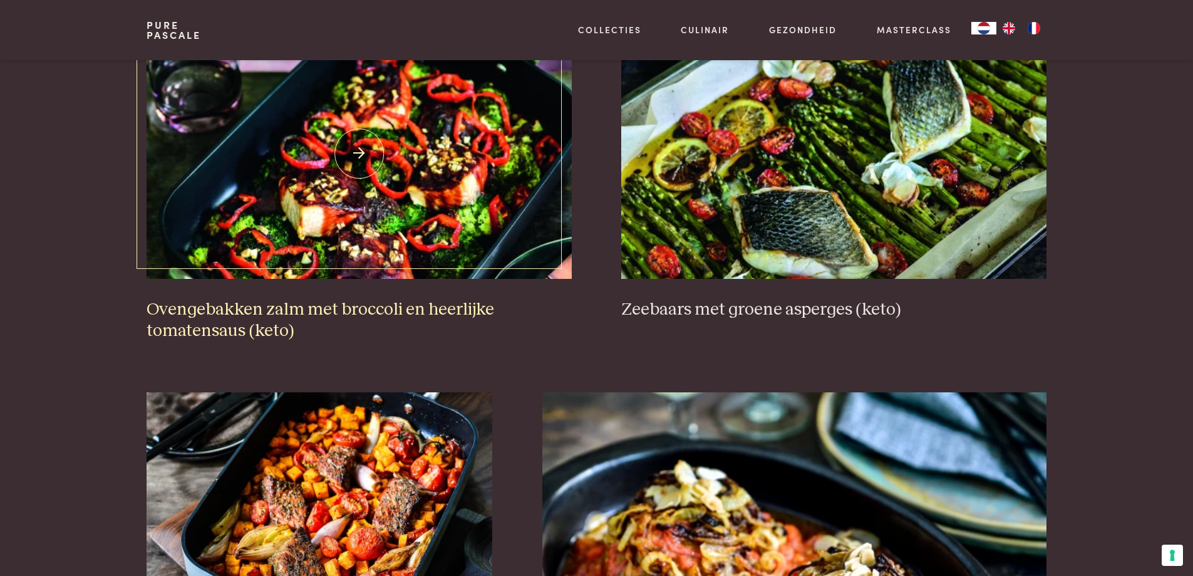
click at [363, 174] on img at bounding box center [359, 153] width 425 height 251
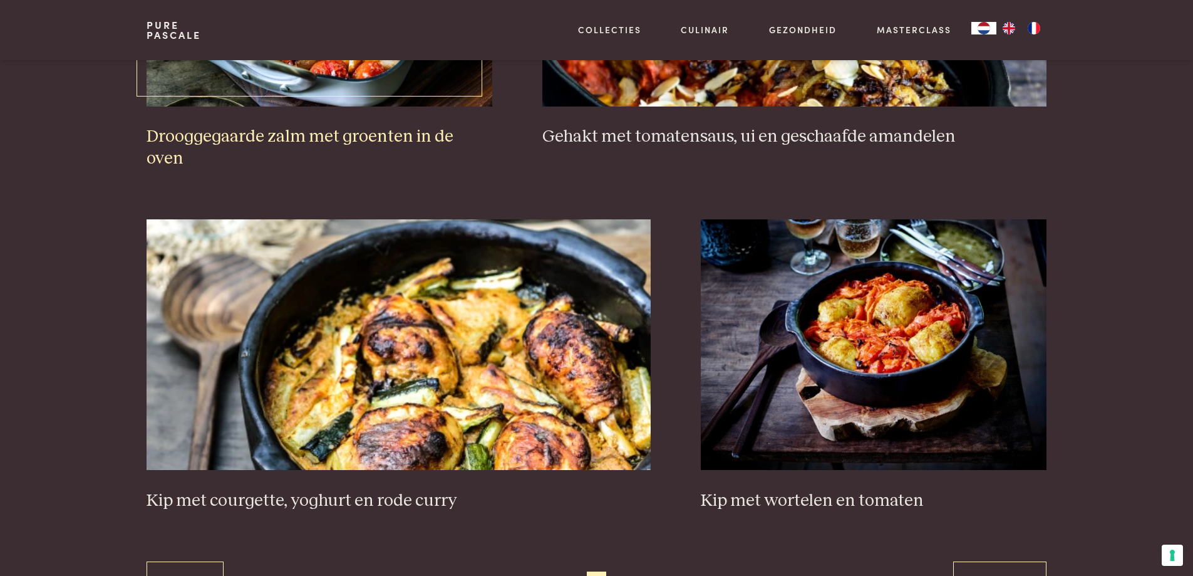
scroll to position [2167, 0]
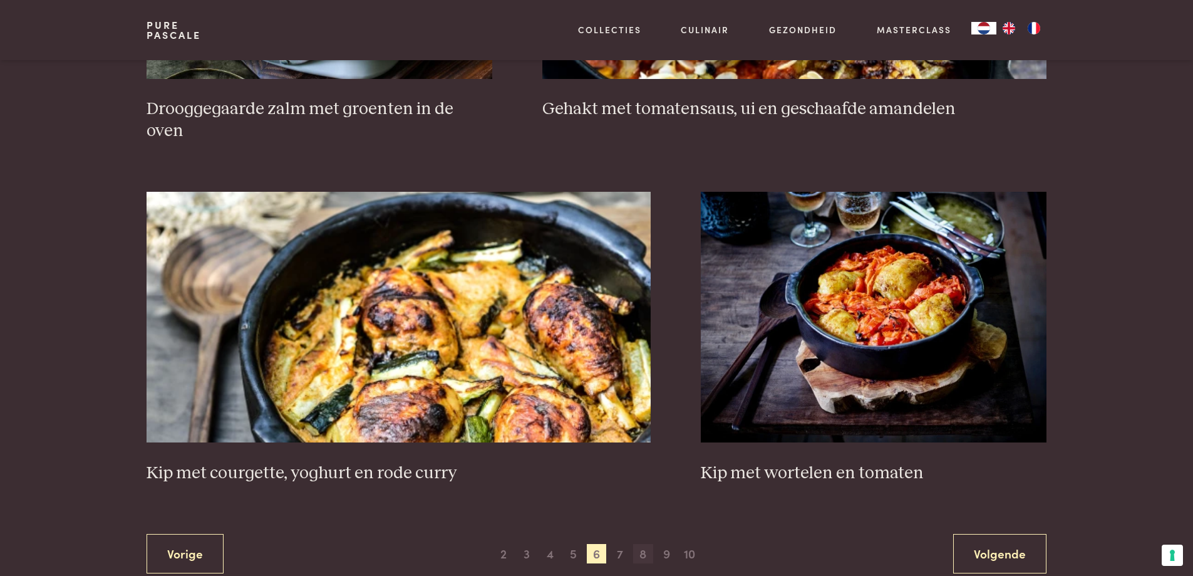
click at [646, 544] on span "8" at bounding box center [643, 554] width 20 height 20
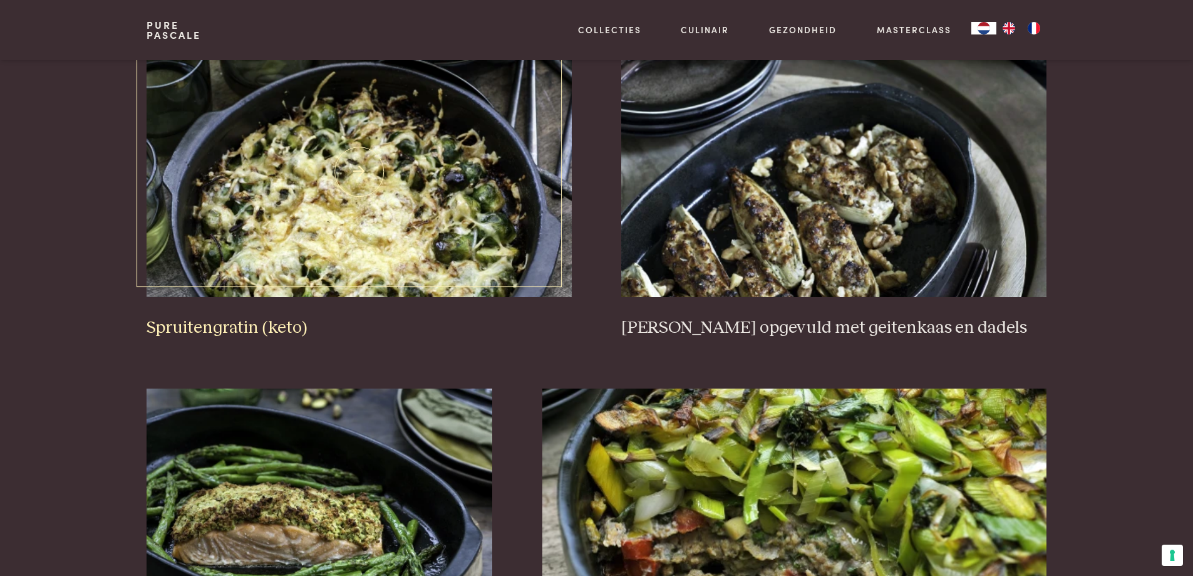
scroll to position [538, 0]
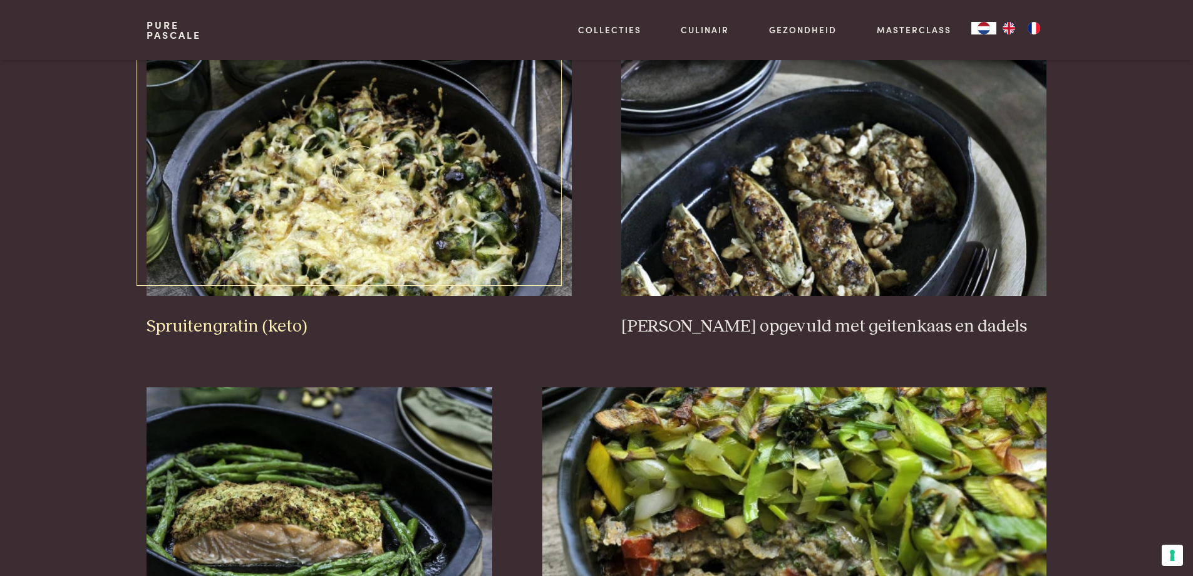
click at [305, 194] on img at bounding box center [359, 170] width 425 height 251
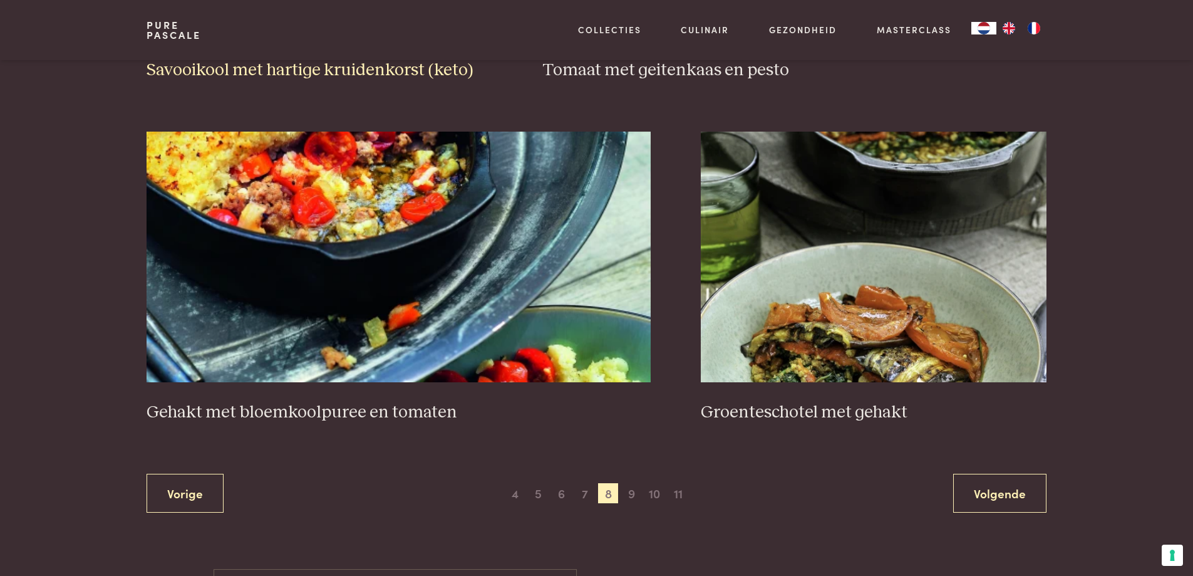
scroll to position [2167, 0]
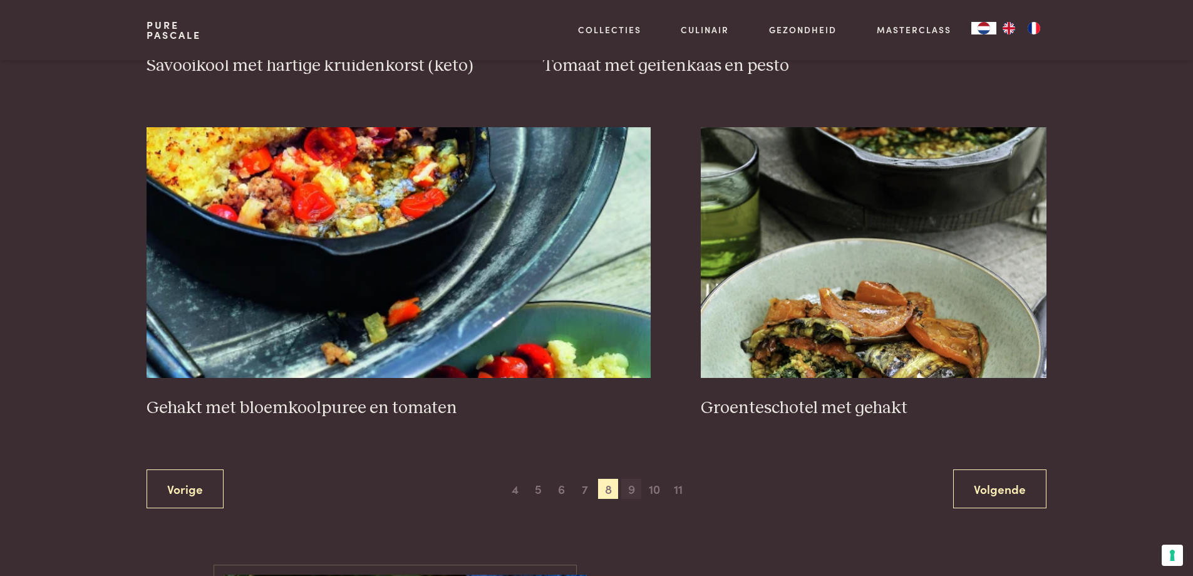
click at [633, 489] on span "9" at bounding box center [631, 489] width 20 height 20
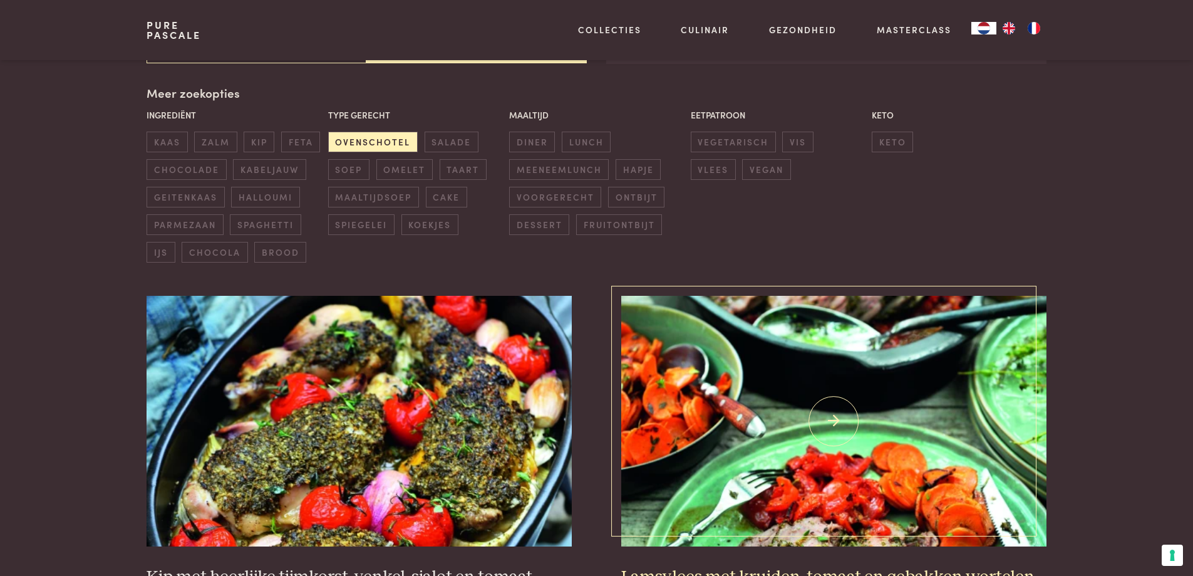
scroll to position [475, 0]
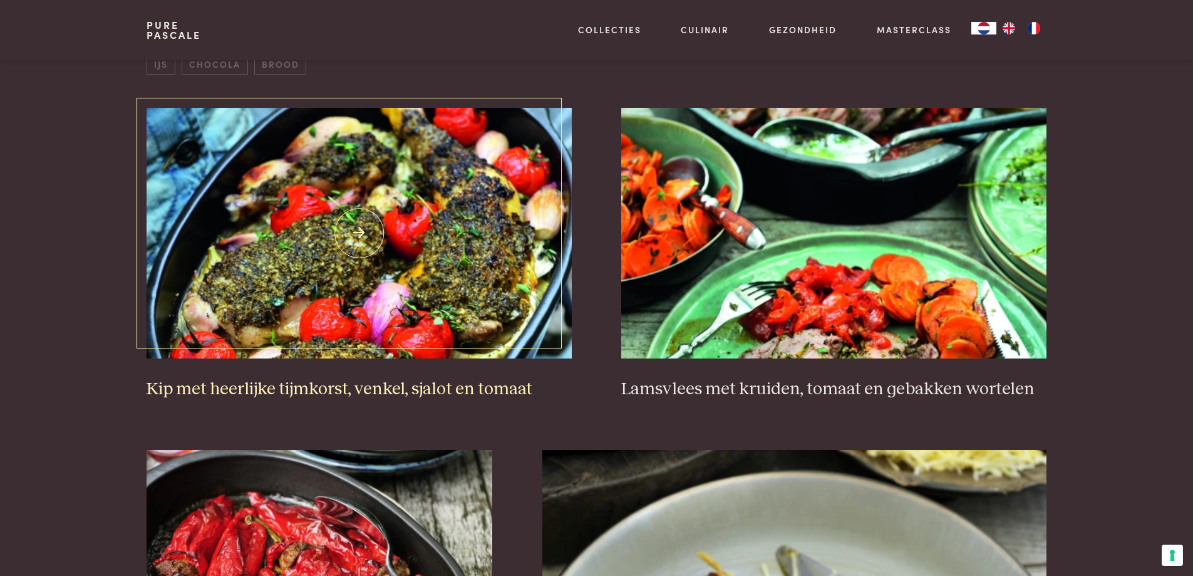
click at [326, 252] on img at bounding box center [359, 233] width 425 height 251
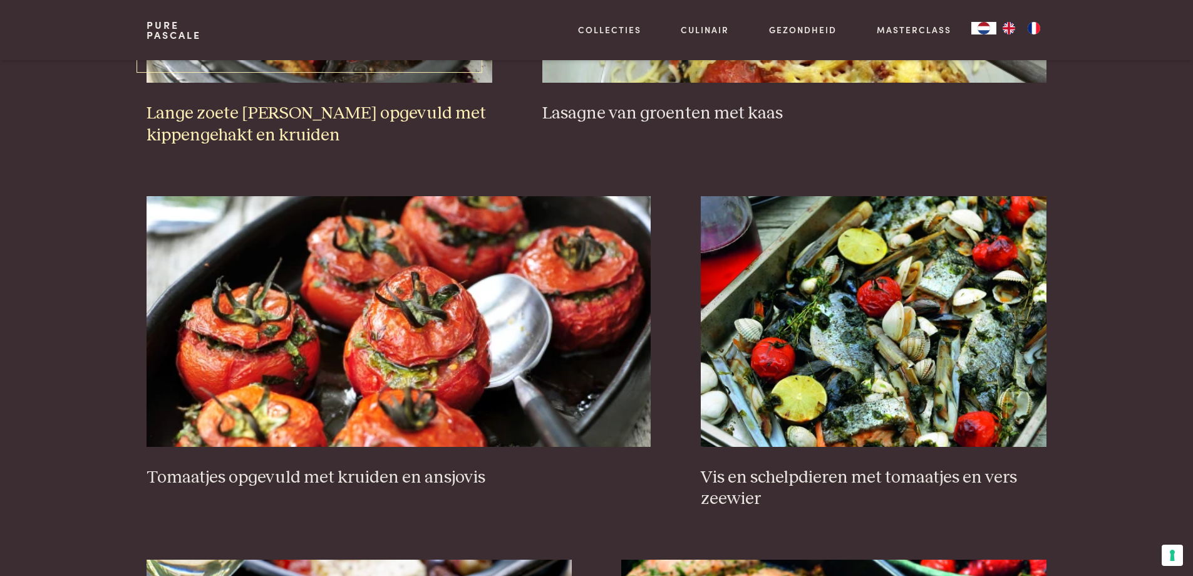
scroll to position [1102, 0]
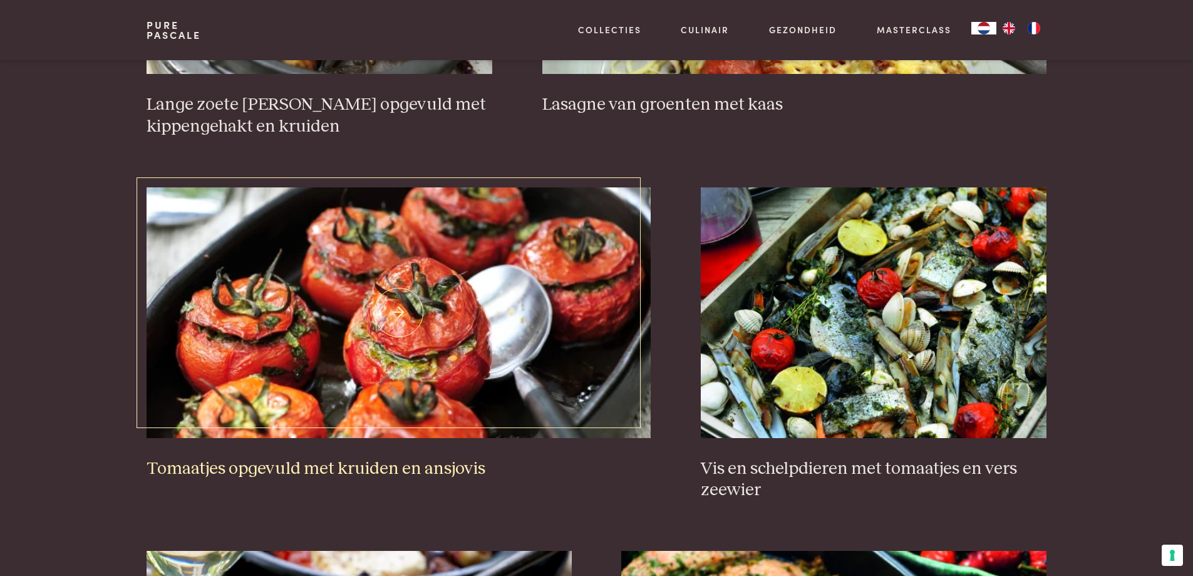
click at [338, 290] on img at bounding box center [399, 312] width 504 height 251
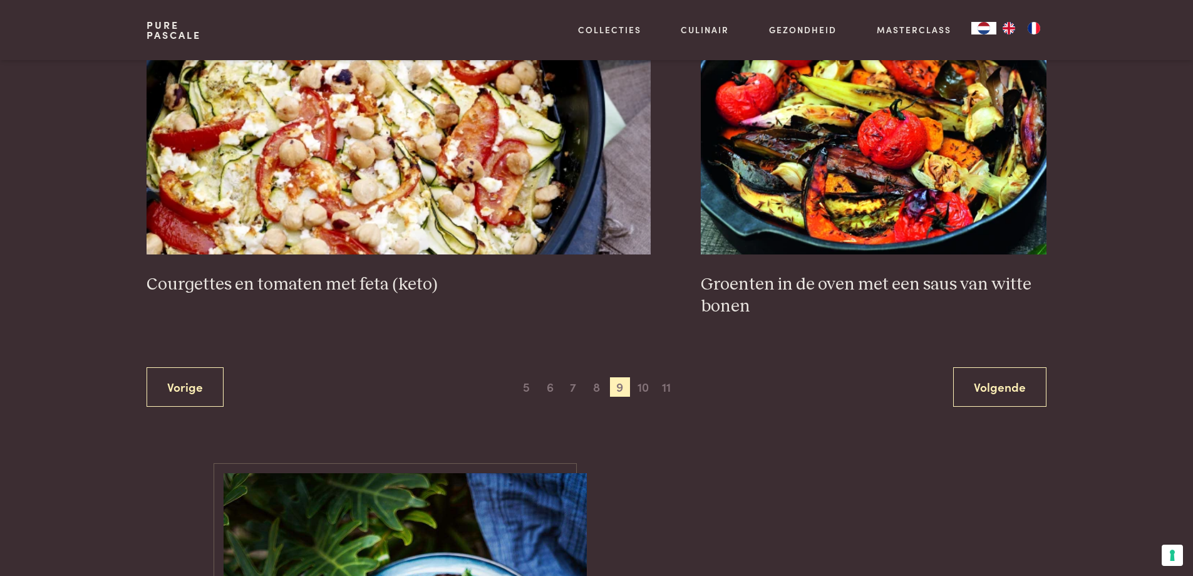
scroll to position [2355, 0]
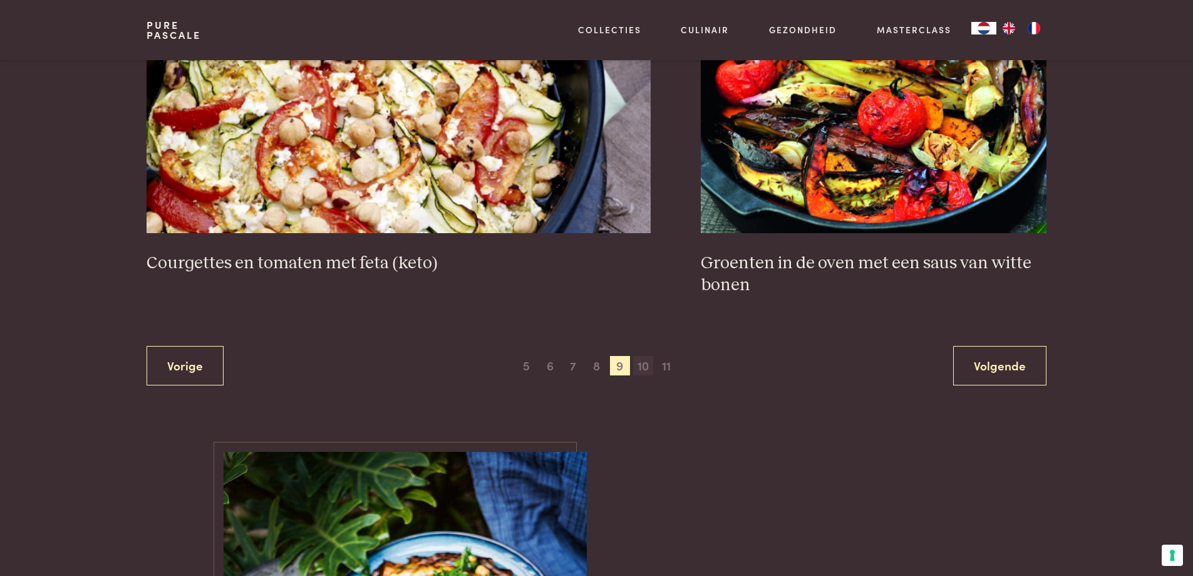
click at [644, 369] on span "10" at bounding box center [643, 366] width 20 height 20
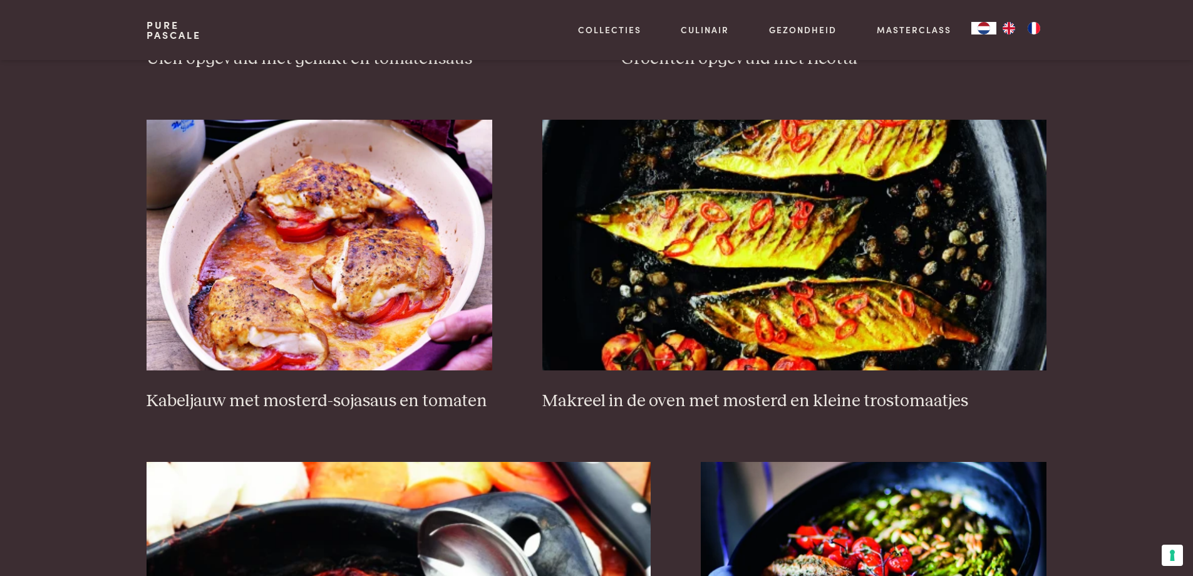
scroll to position [1916, 0]
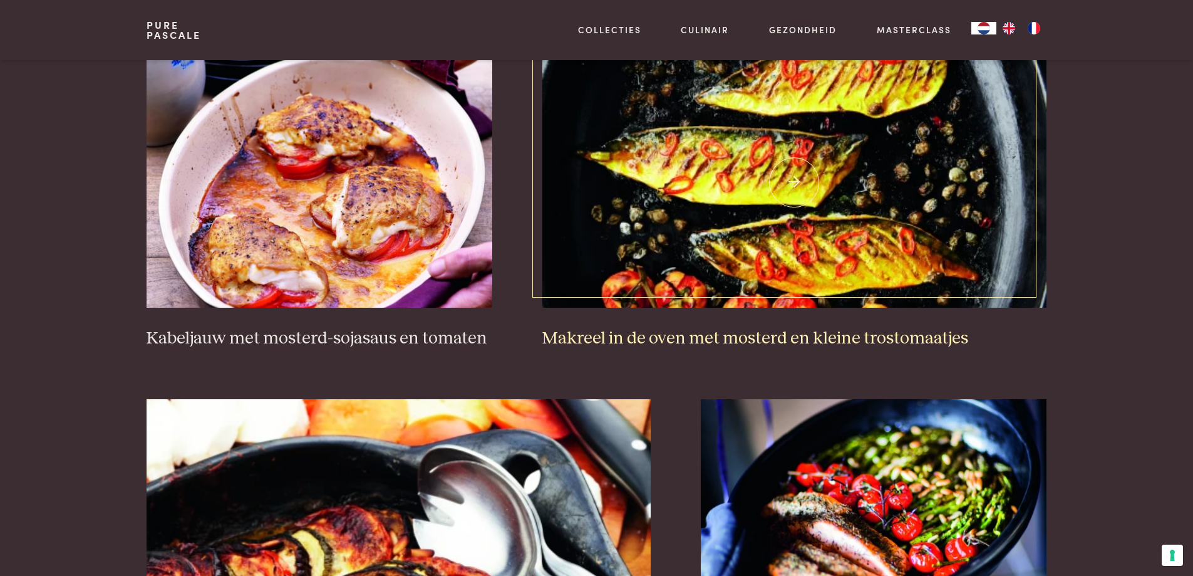
click at [753, 194] on img at bounding box center [794, 182] width 504 height 251
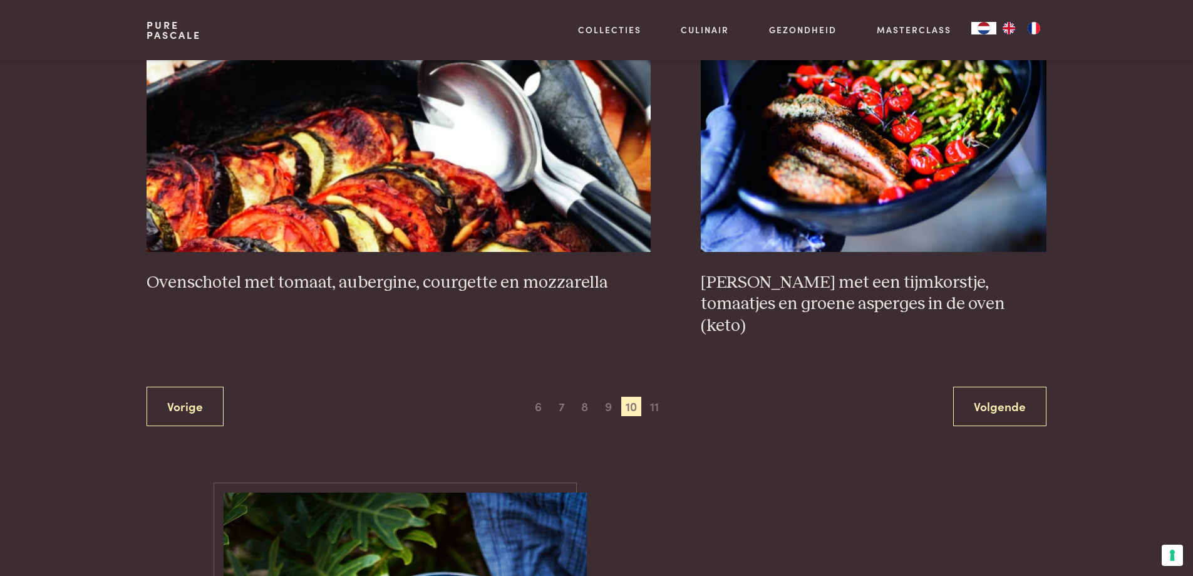
scroll to position [2292, 0]
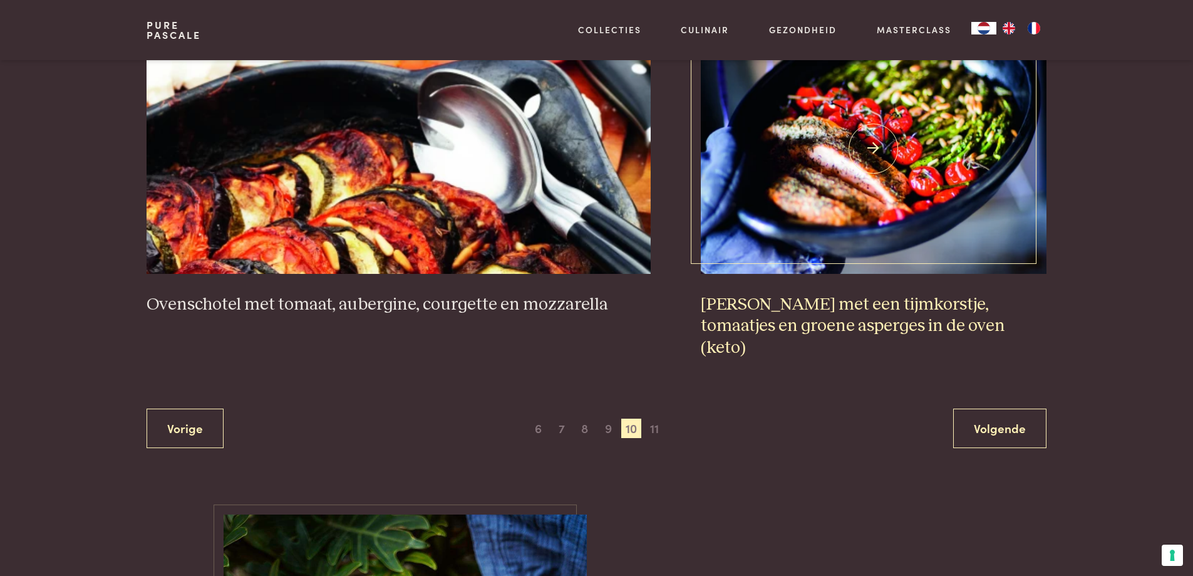
click at [839, 174] on img at bounding box center [874, 148] width 346 height 251
click at [656, 418] on span "11" at bounding box center [655, 428] width 20 height 20
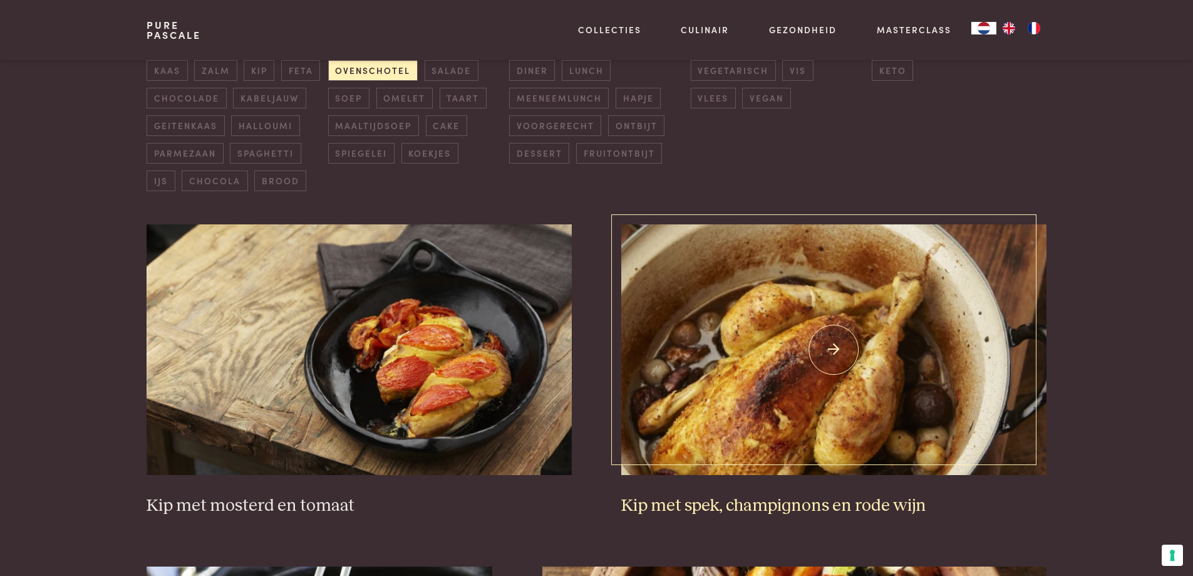
scroll to position [475, 0]
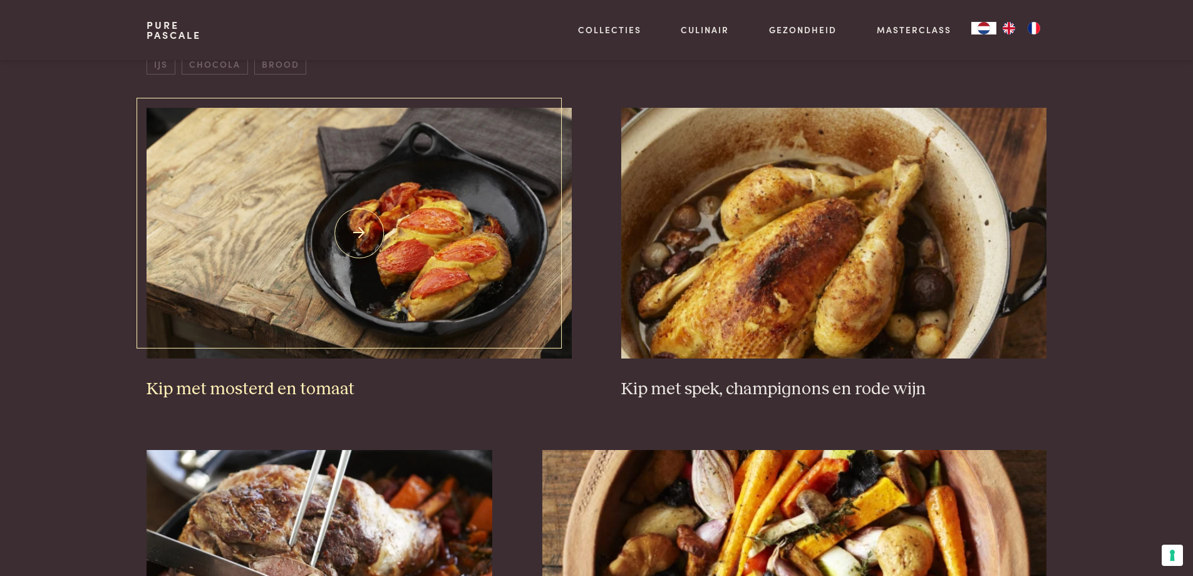
click at [375, 260] on img at bounding box center [359, 233] width 425 height 251
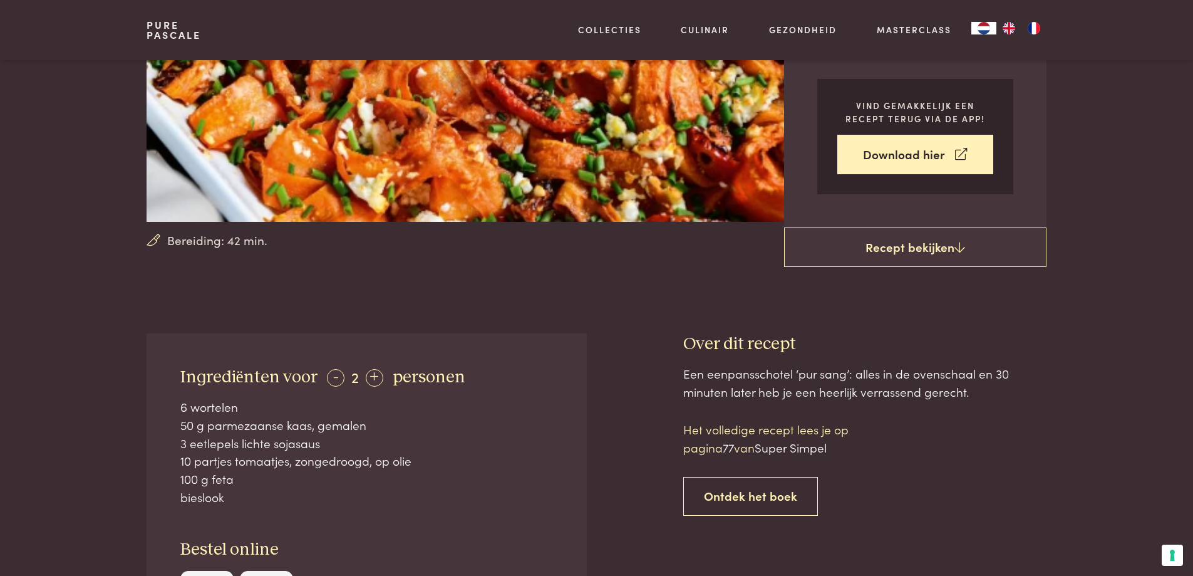
scroll to position [313, 0]
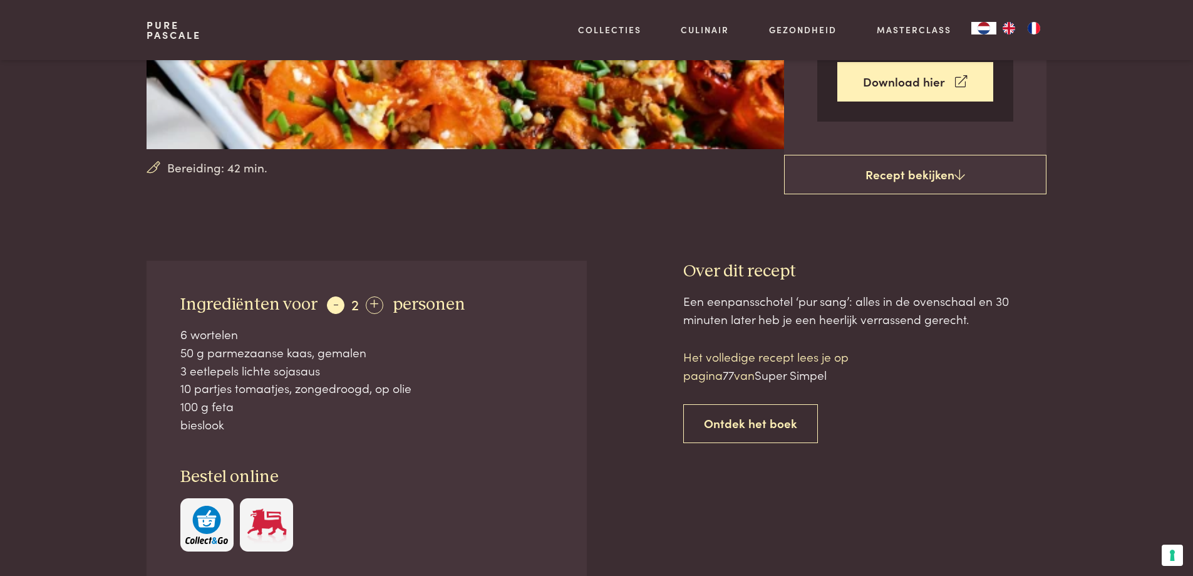
click at [332, 301] on div "-" at bounding box center [336, 305] width 18 height 18
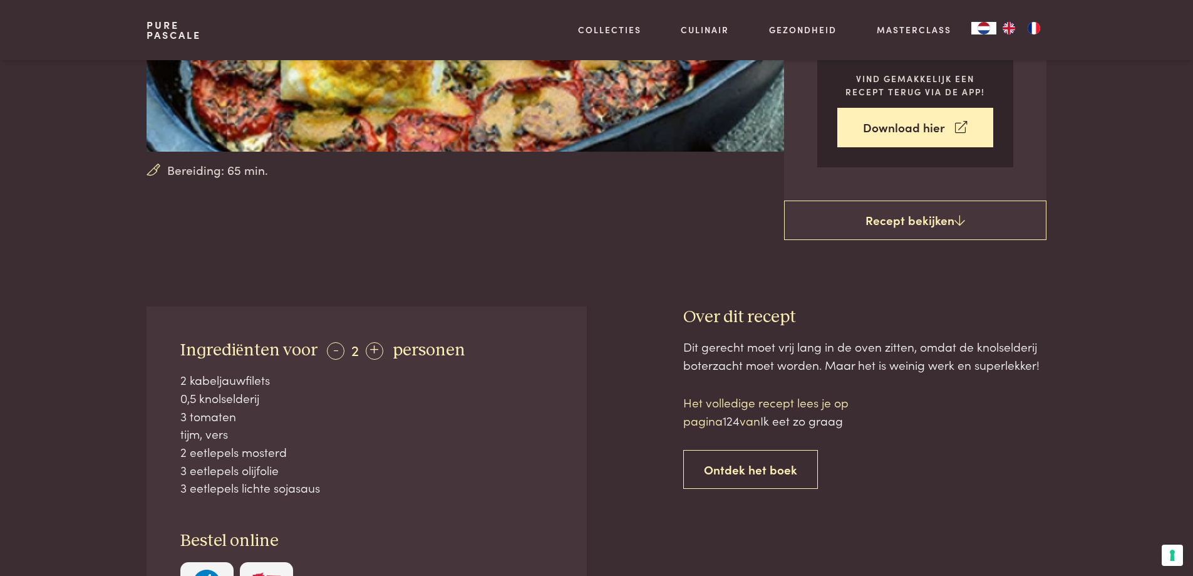
scroll to position [438, 0]
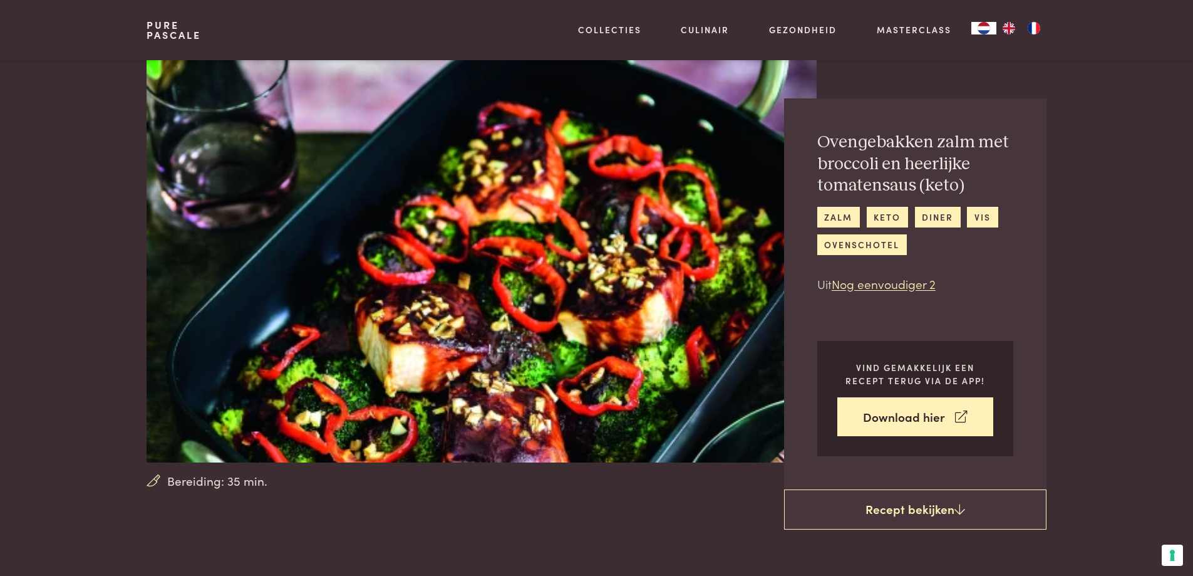
scroll to position [251, 0]
